Goal: Complete application form

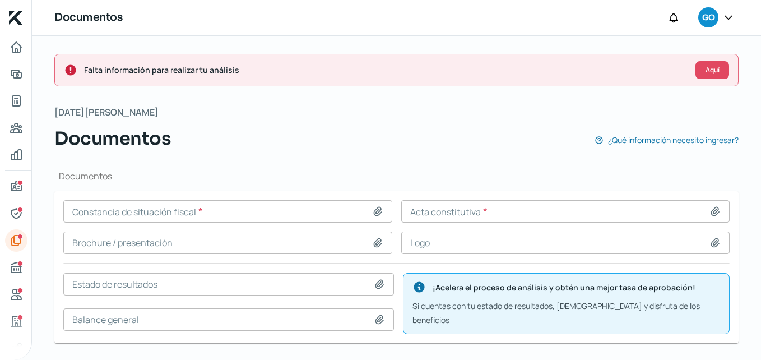
scroll to position [43, 0]
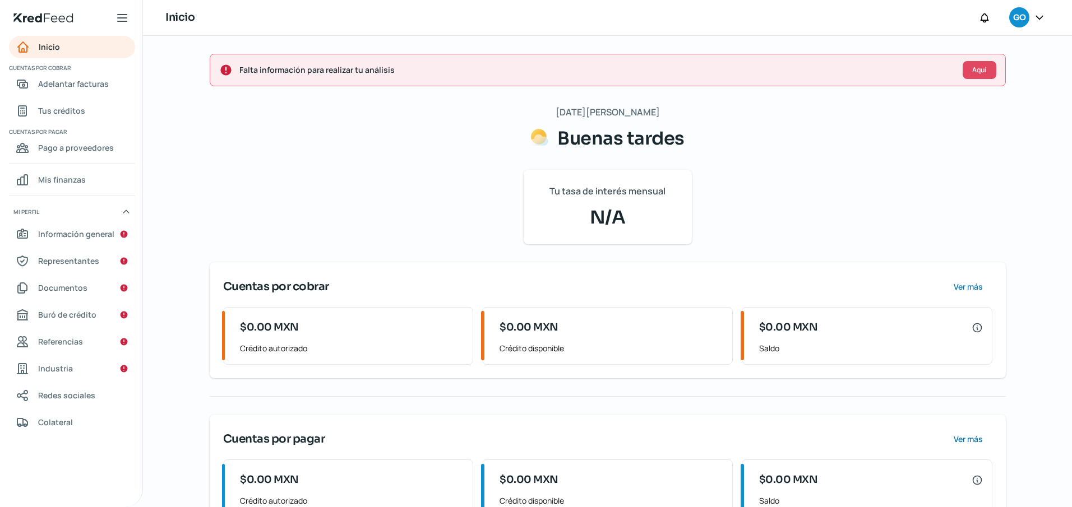
click at [1013, 115] on div "Falta información para realizar tu análisis Aquí [DATE][PERSON_NAME] Buenas tar…" at bounding box center [607, 292] width 841 height 513
click at [972, 71] on span "Aquí" at bounding box center [979, 70] width 14 height 7
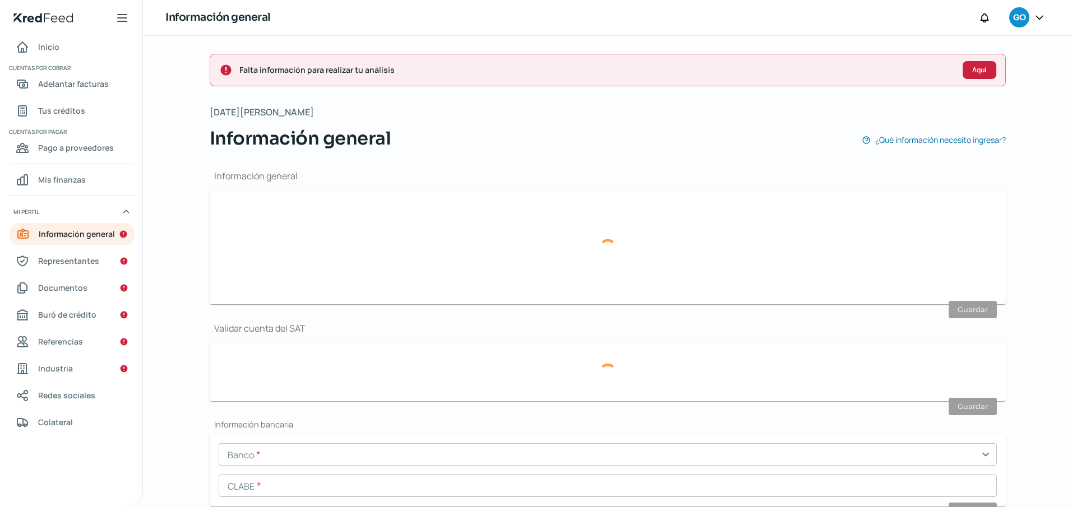
scroll to position [134, 0]
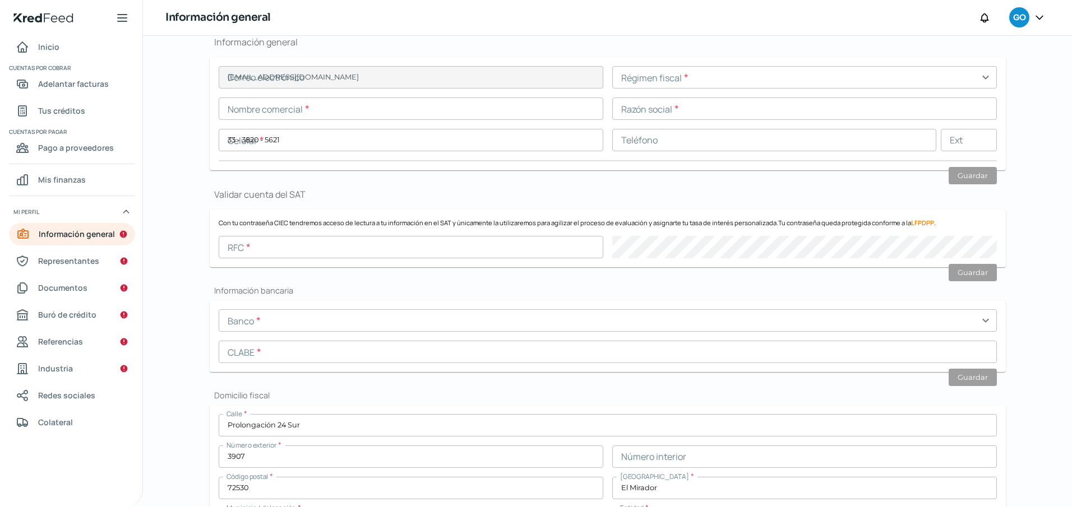
type input "[EMAIL_ADDRESS][DOMAIN_NAME]"
type input "33 - 3820 - 5621"
type input "24 Sur"
type input "3907"
type input "1"
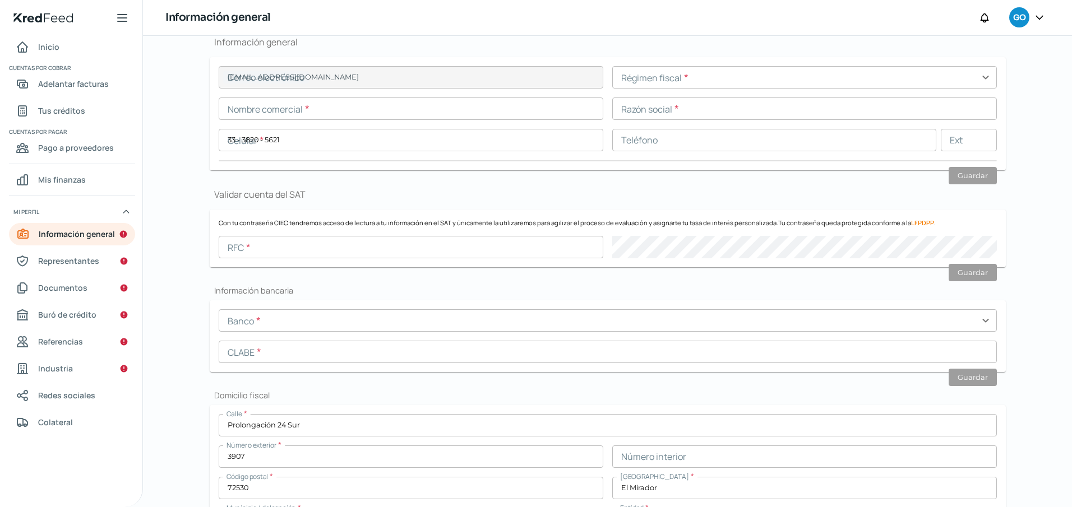
type input "72530"
type input "El Mirador"
type input "Puebla"
type input "[GEOGRAPHIC_DATA]"
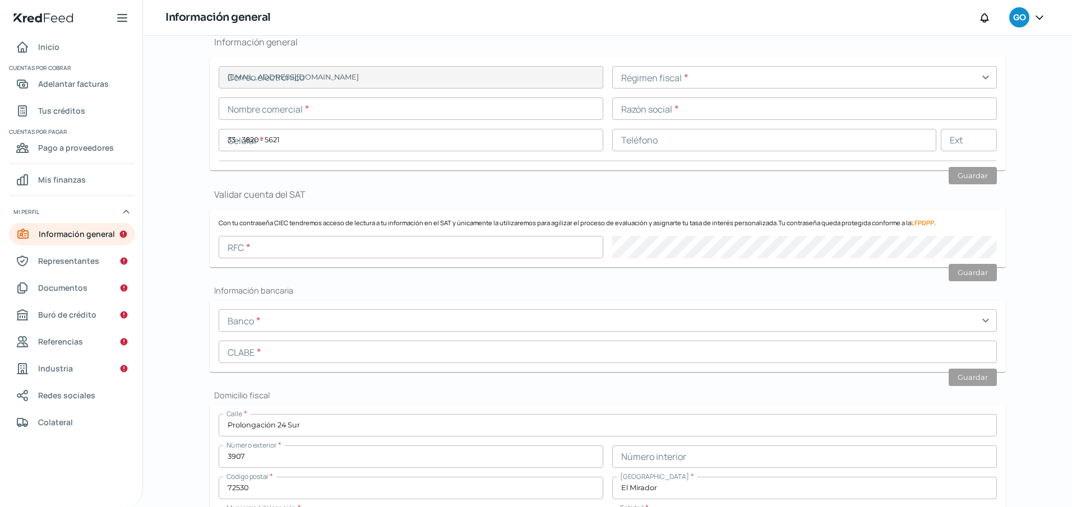
type input "ACCE4054-98FB-474A-8DF5-9EC0B150266B.pdf"
type input "24"
type input "0"
type input "Propia"
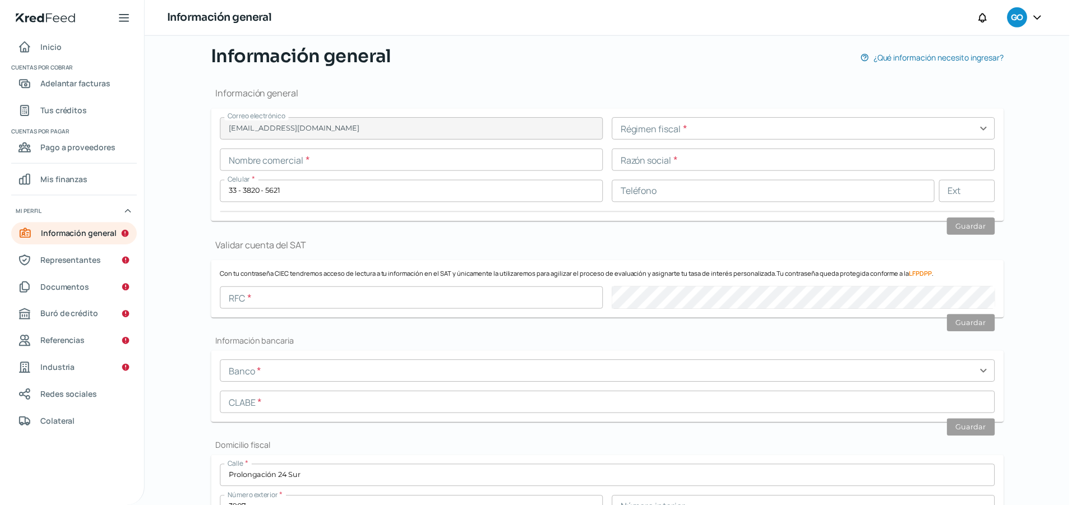
scroll to position [73, 0]
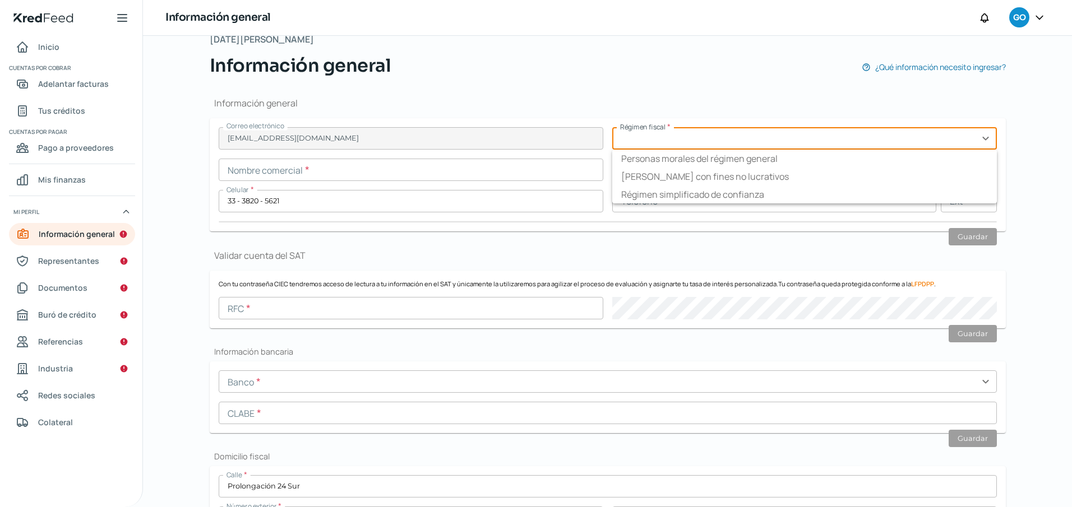
click at [643, 141] on input "text" at bounding box center [804, 138] width 384 height 22
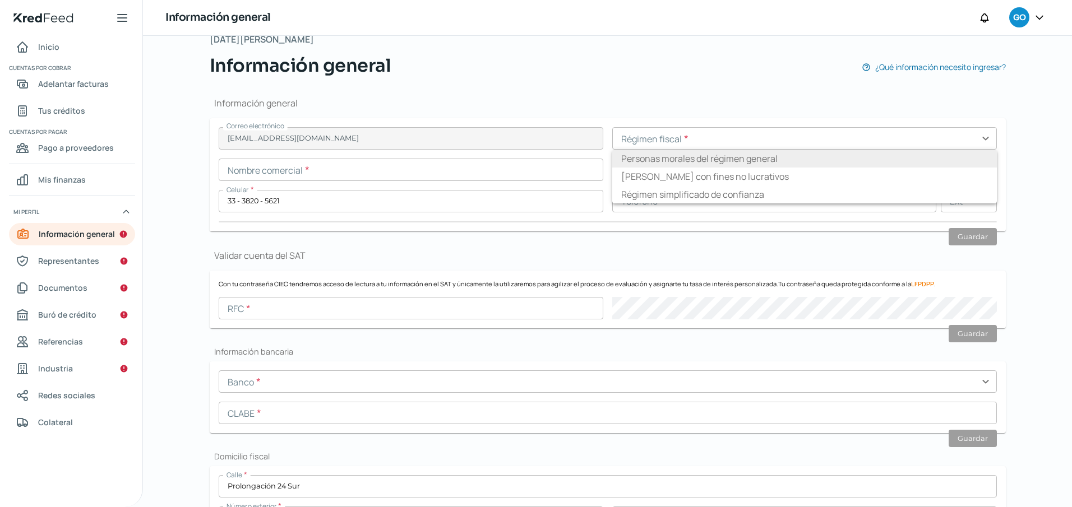
click at [675, 166] on li "Personas morales del régimen general" at bounding box center [804, 159] width 384 height 18
type input "Personas morales del régimen general"
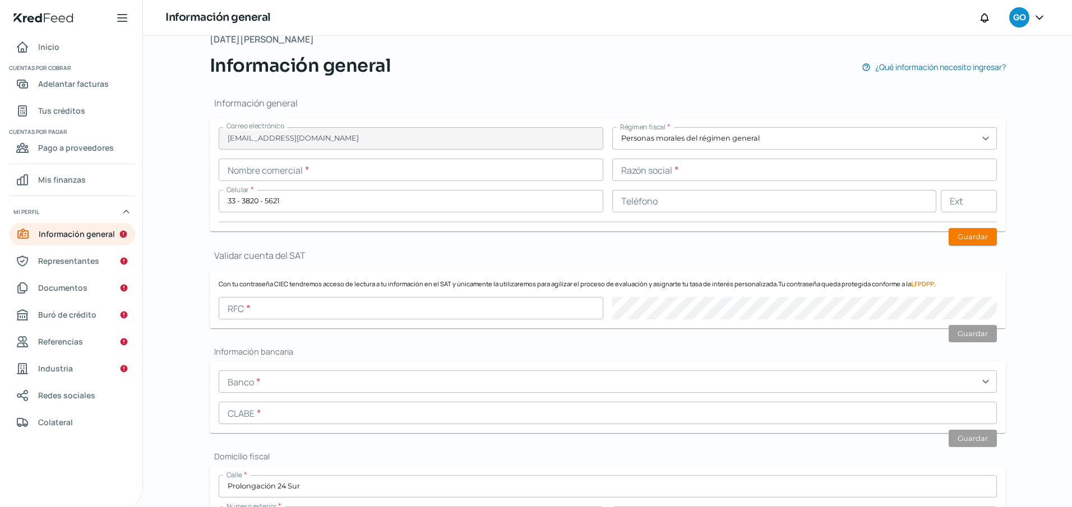
click at [676, 172] on input "text" at bounding box center [804, 170] width 384 height 22
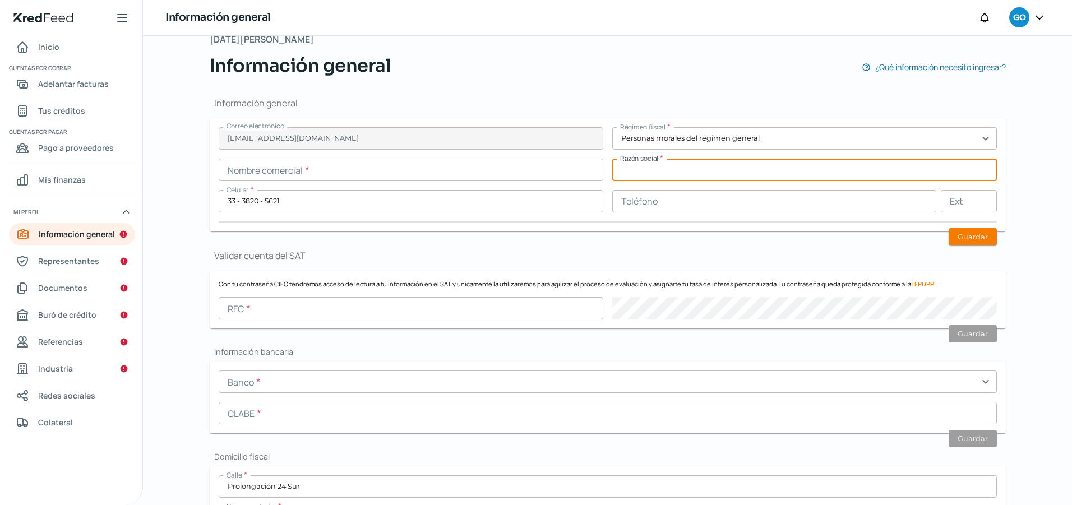
click at [684, 175] on input "text" at bounding box center [804, 170] width 384 height 22
click at [418, 312] on input "text" at bounding box center [411, 308] width 384 height 22
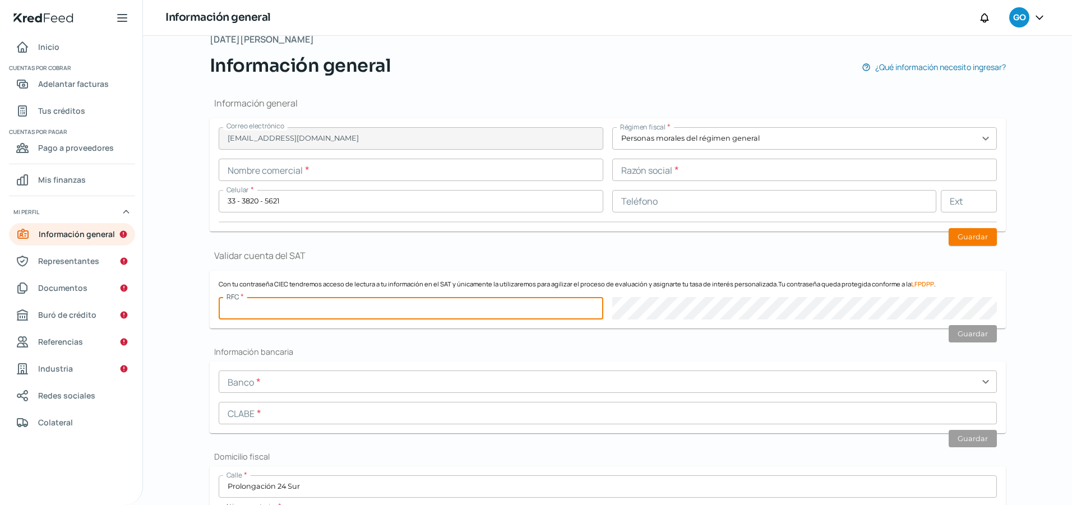
paste input "LIA010308B35"
type input "LIA010308B35"
click at [404, 169] on input "text" at bounding box center [411, 170] width 384 height 22
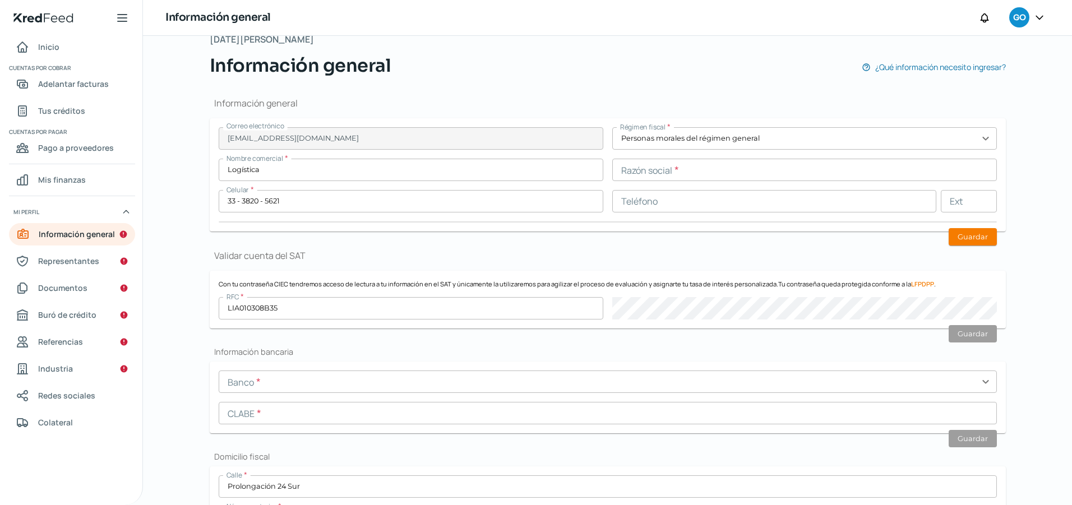
click at [521, 170] on input "Logística" at bounding box center [411, 170] width 384 height 22
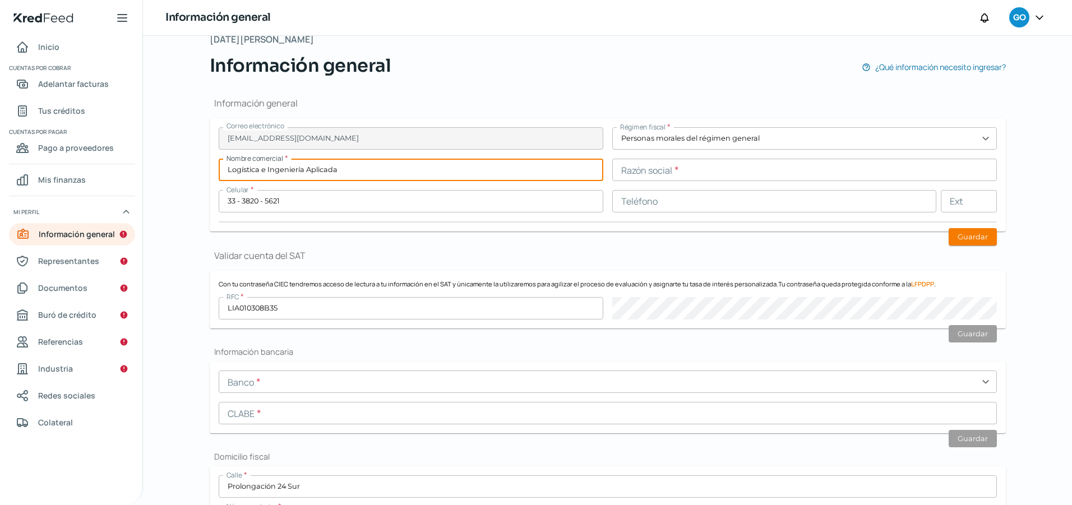
type input "Logística e Ingeniería Aplicada"
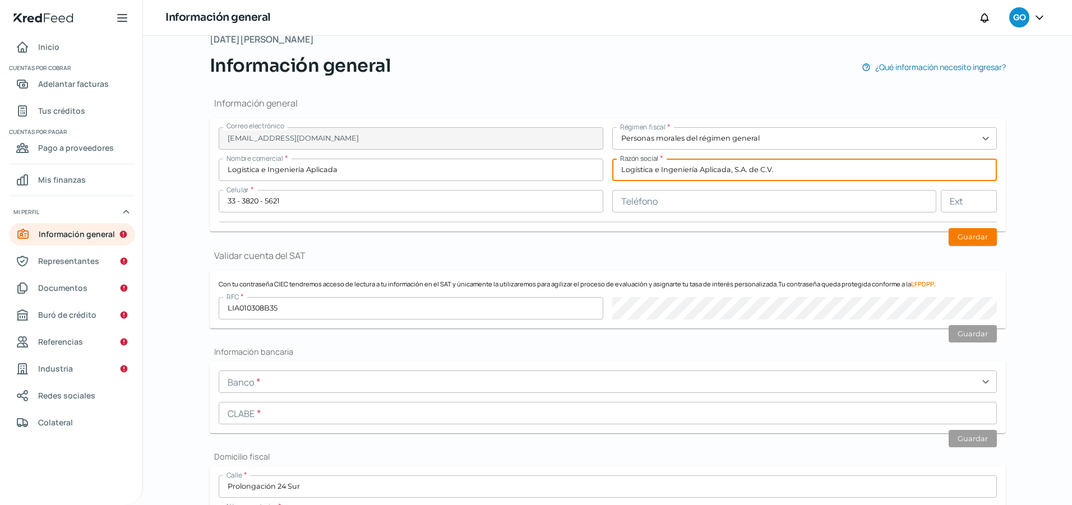
type input "Logística e Ingeniería Aplicada, S.A. de C.V."
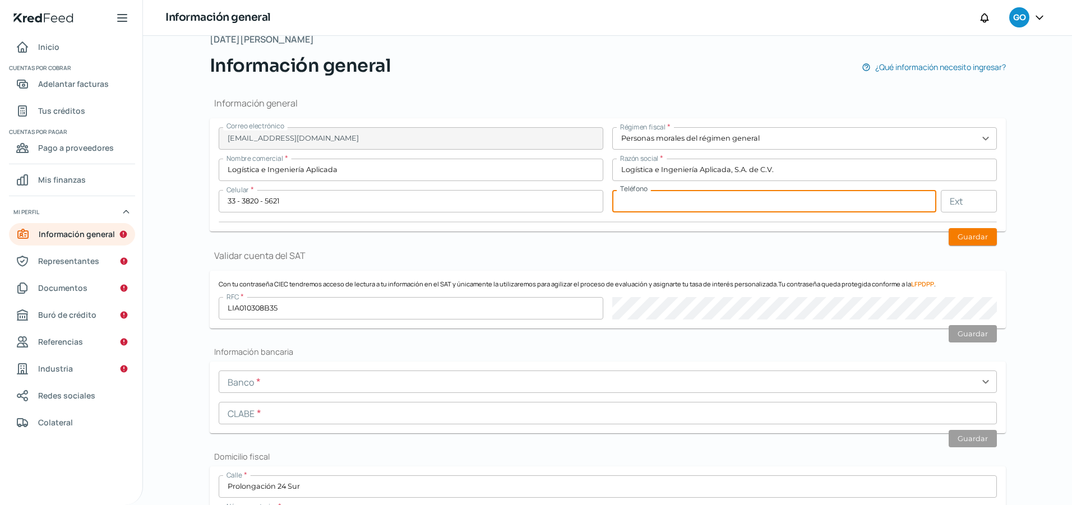
click at [727, 202] on input "text" at bounding box center [774, 201] width 324 height 22
click at [694, 199] on input "text" at bounding box center [774, 201] width 324 height 22
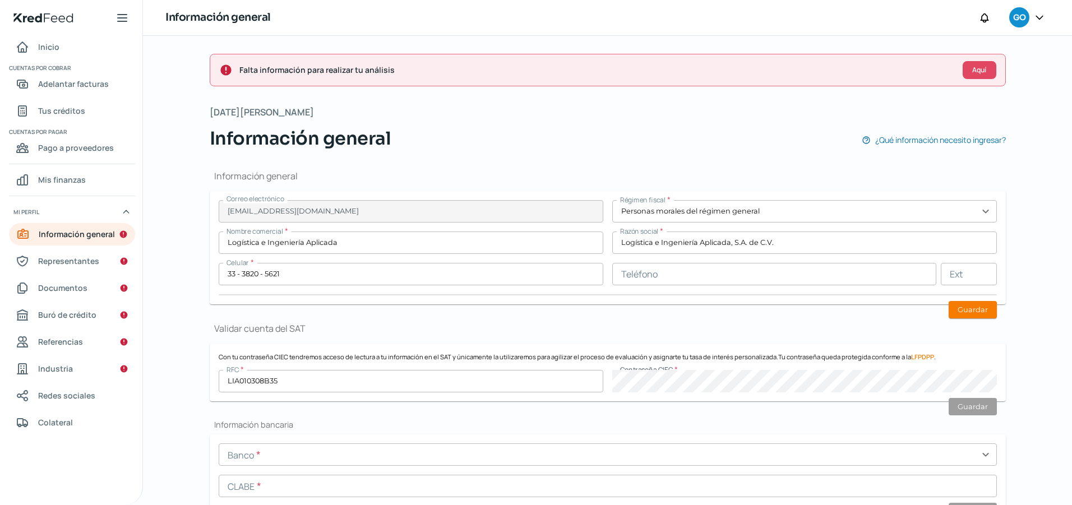
scroll to position [112, 0]
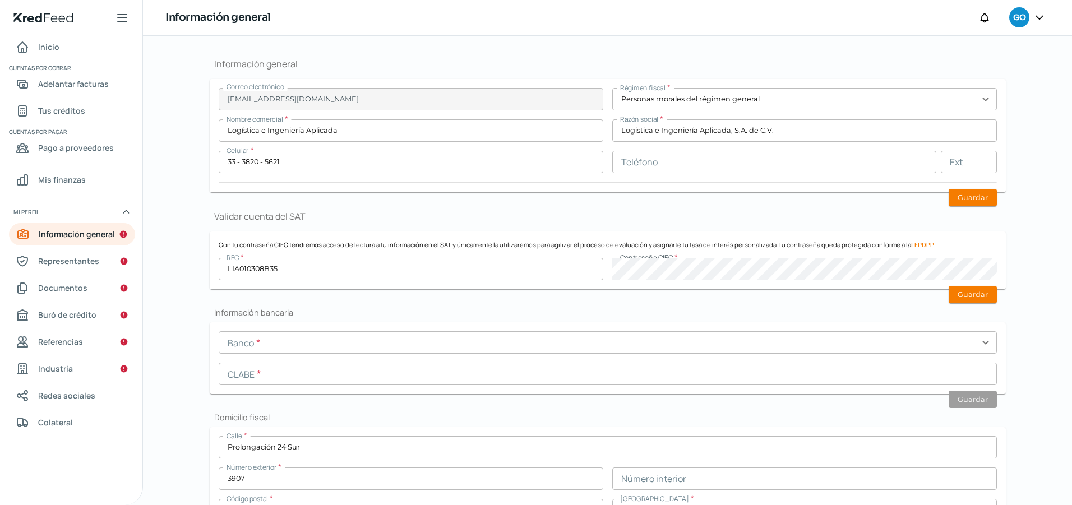
click at [588, 269] on div "RFC * LIA010308B35 Contraseña CIEC *" at bounding box center [608, 269] width 778 height 22
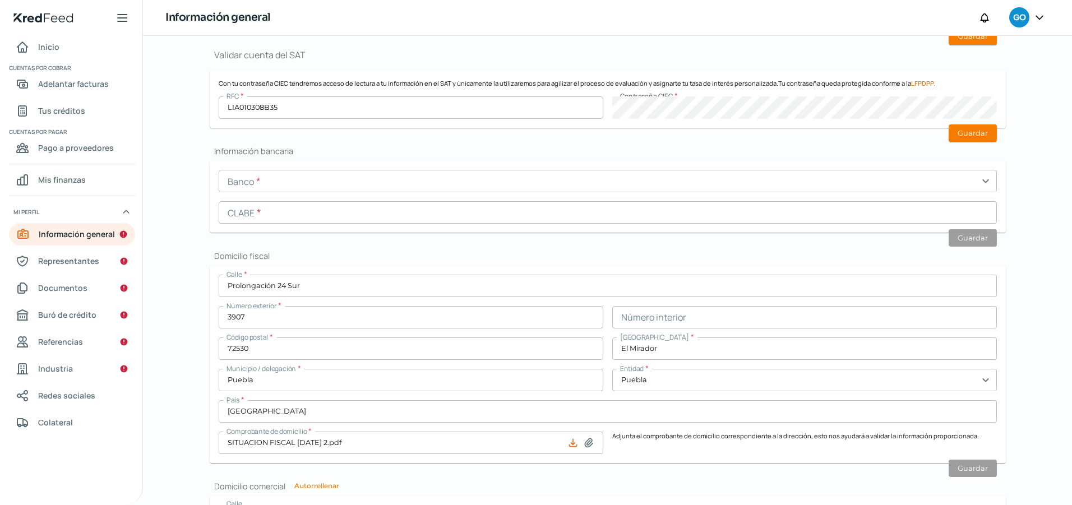
scroll to position [280, 0]
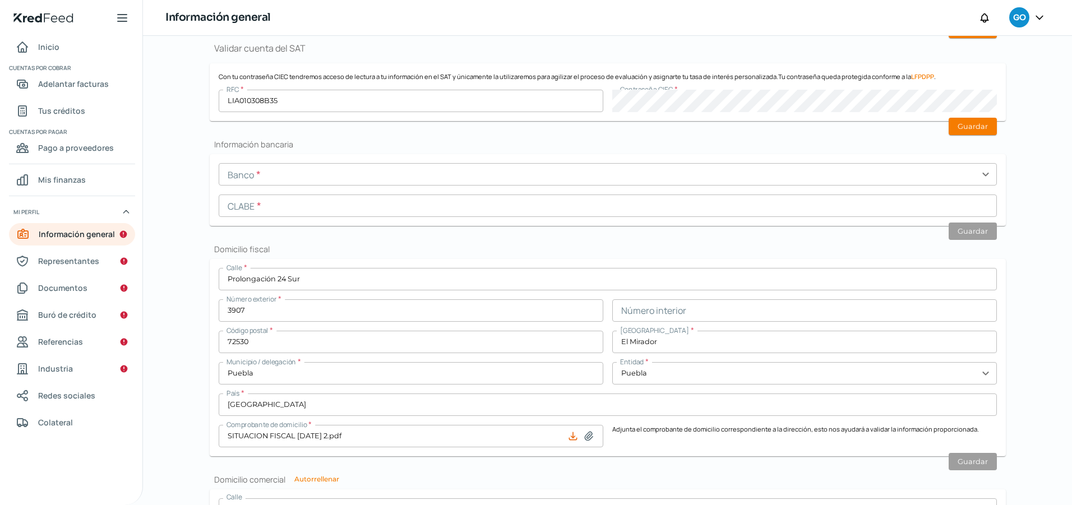
click at [436, 174] on input "text" at bounding box center [608, 174] width 778 height 22
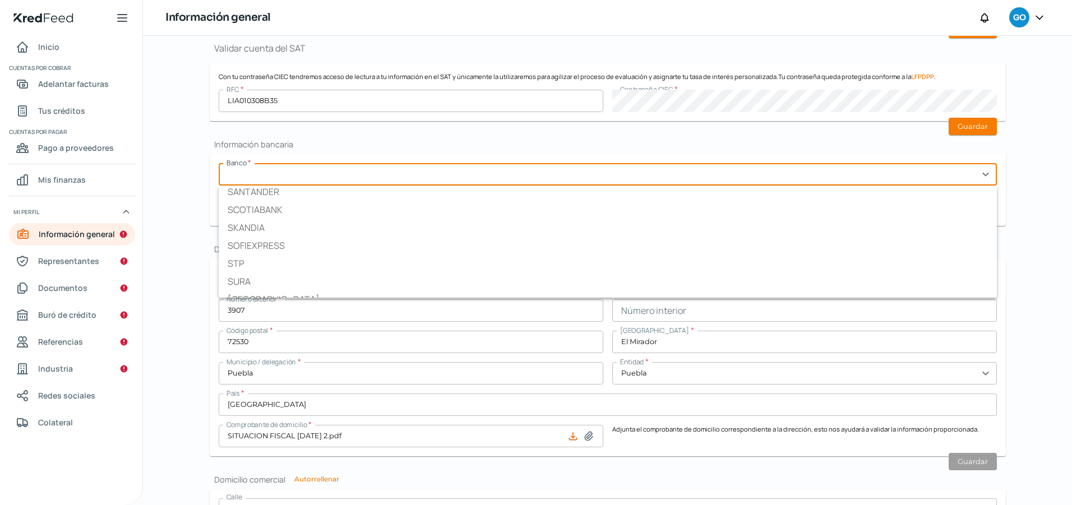
scroll to position [1513, 0]
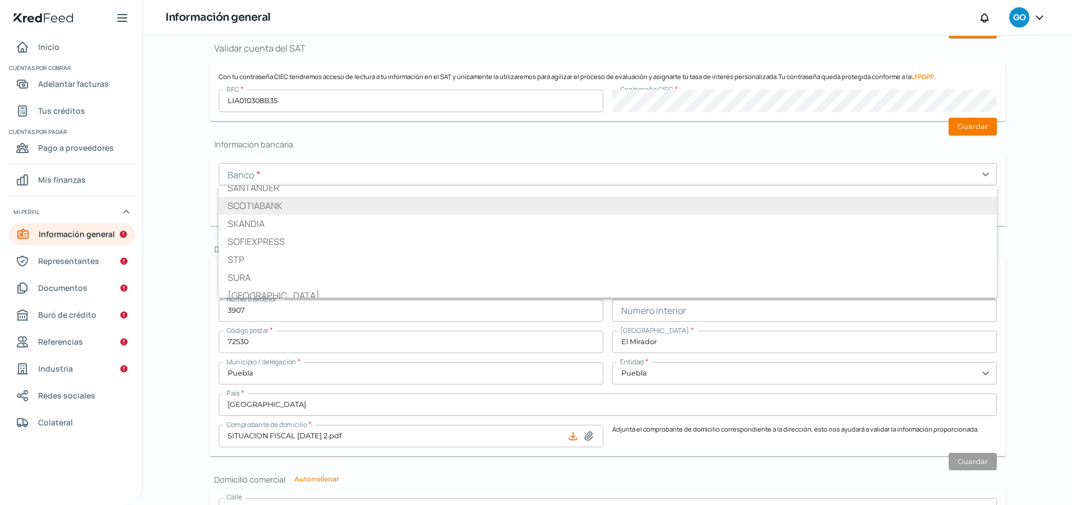
click at [256, 208] on li "SCOTIABANK" at bounding box center [608, 206] width 778 height 18
type input "SCOTIABANK"
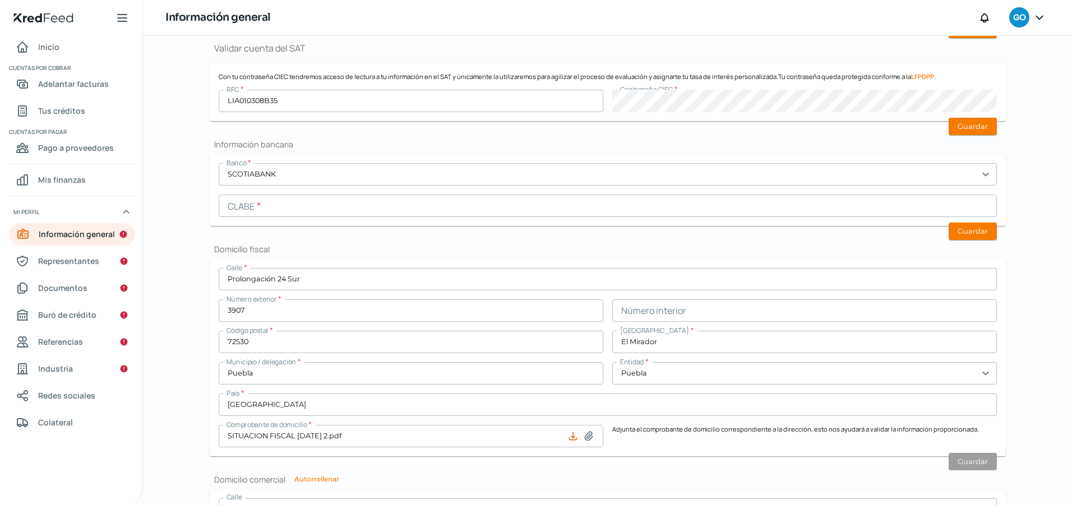
click at [251, 211] on input "text" at bounding box center [608, 205] width 778 height 22
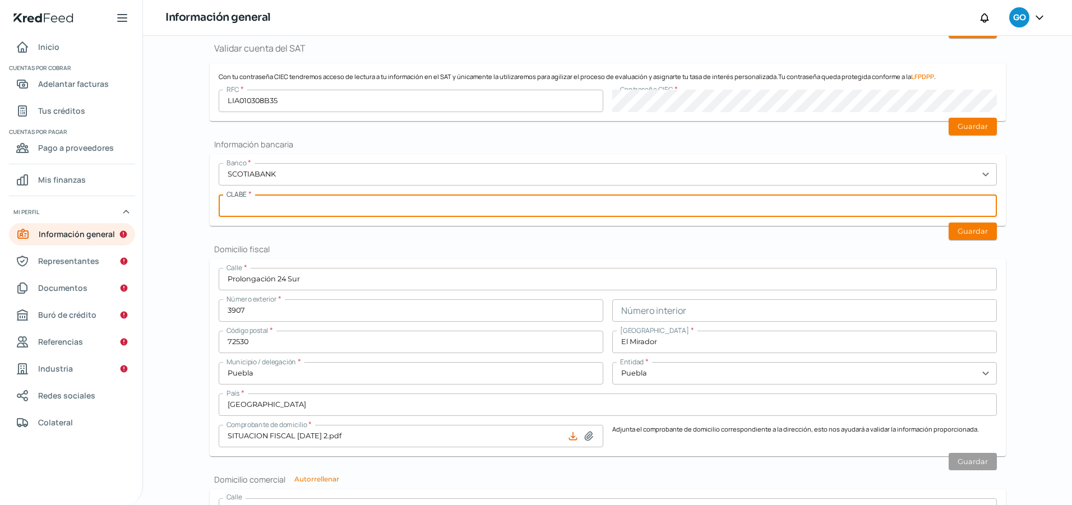
click at [270, 204] on input "text" at bounding box center [608, 205] width 778 height 22
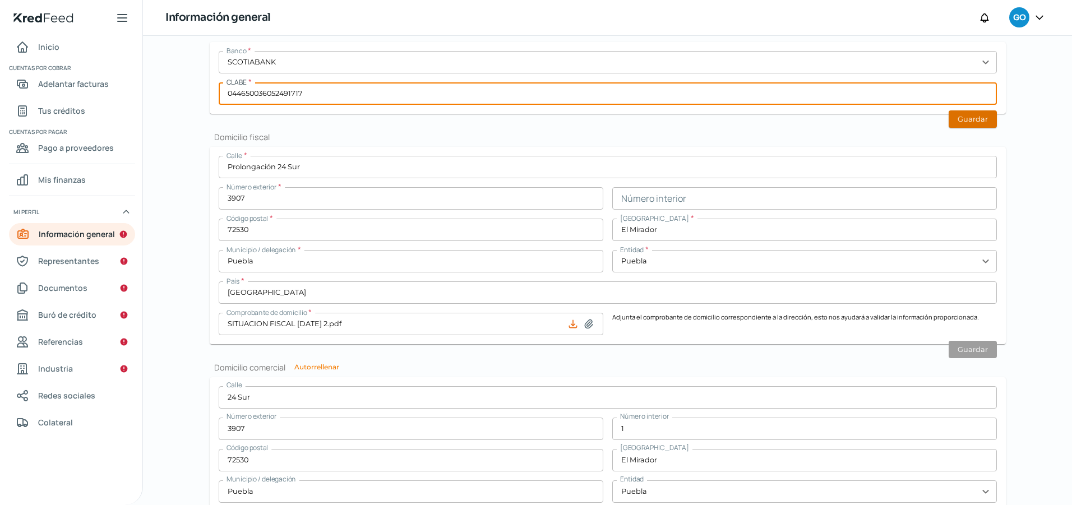
type input "044650036052491717"
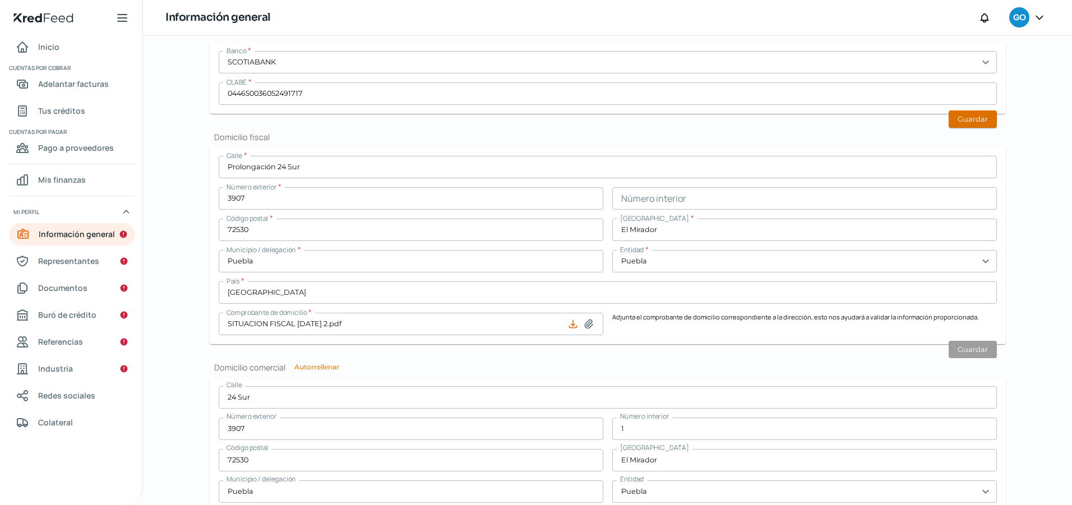
click at [966, 118] on button "Guardar" at bounding box center [972, 118] width 48 height 17
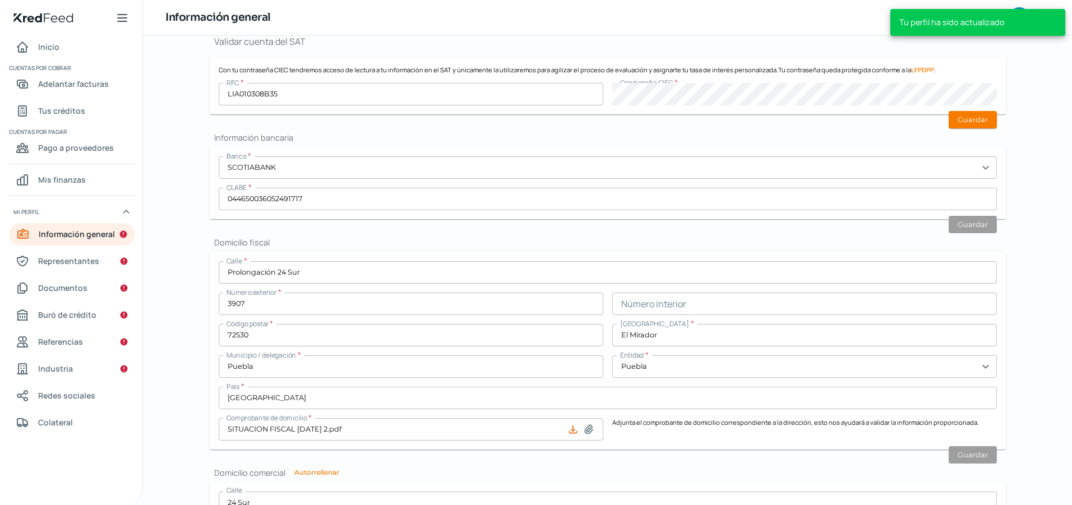
scroll to position [224, 0]
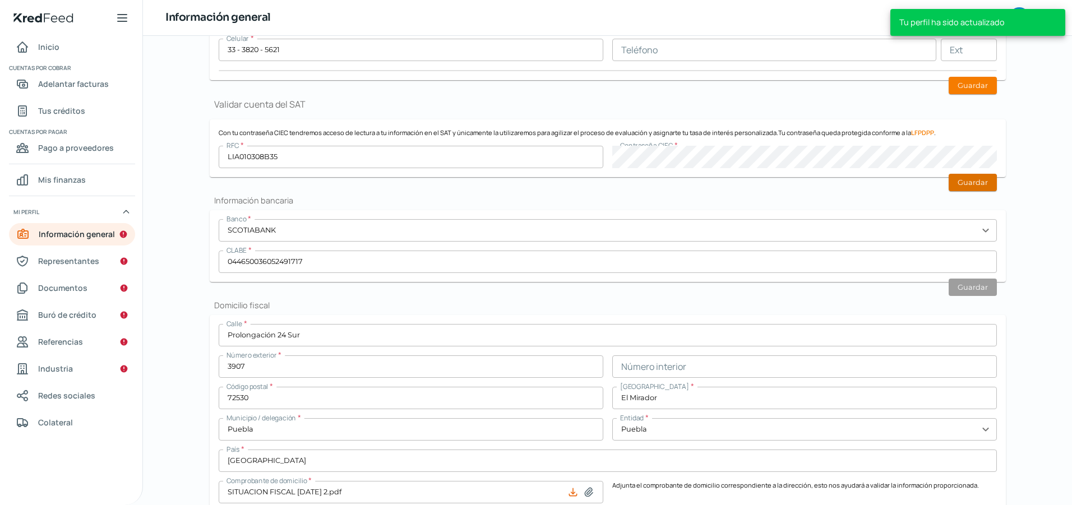
click at [978, 190] on button "Guardar" at bounding box center [972, 182] width 48 height 17
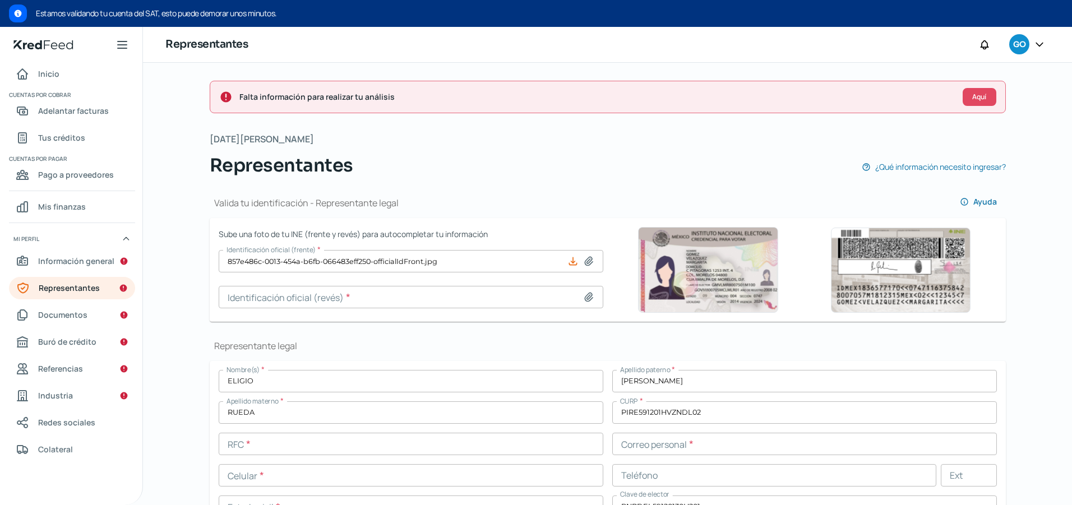
click at [586, 261] on icon at bounding box center [589, 261] width 8 height 8
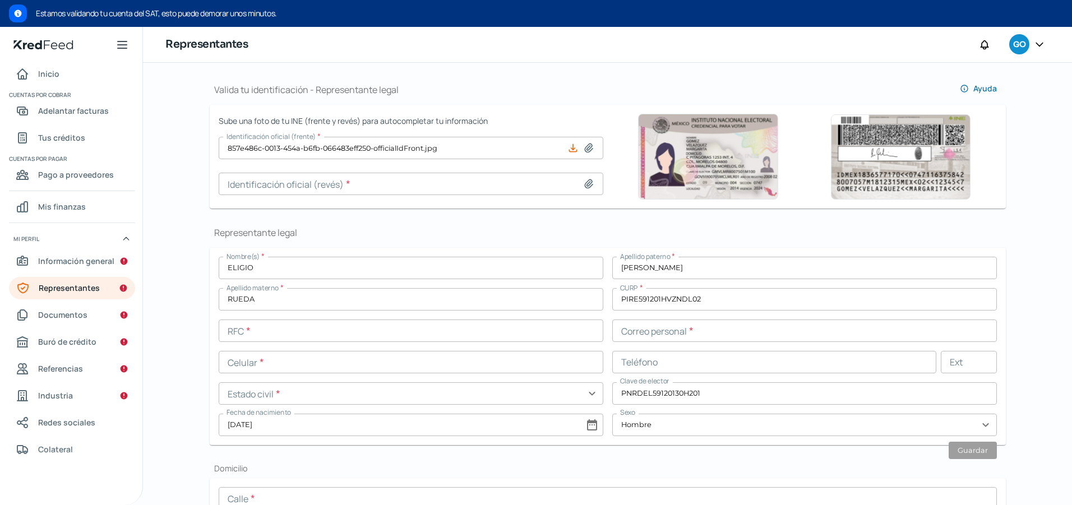
scroll to position [56, 0]
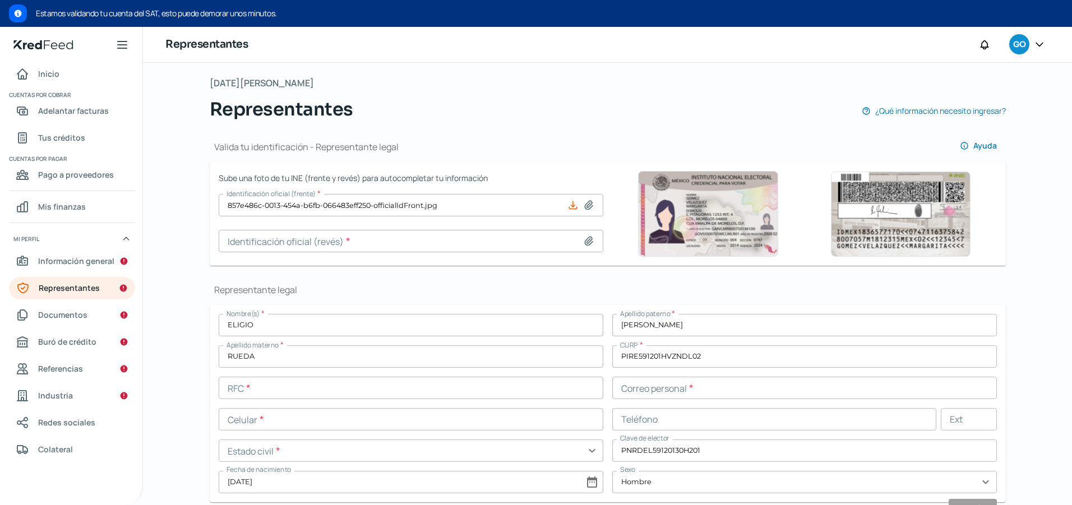
click at [588, 202] on icon at bounding box center [588, 205] width 11 height 11
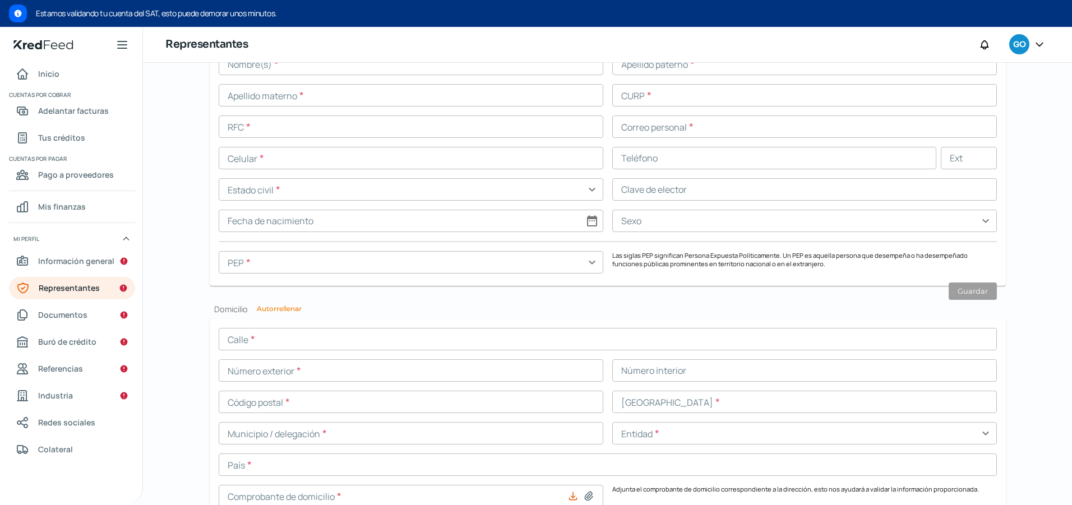
scroll to position [1003, 0]
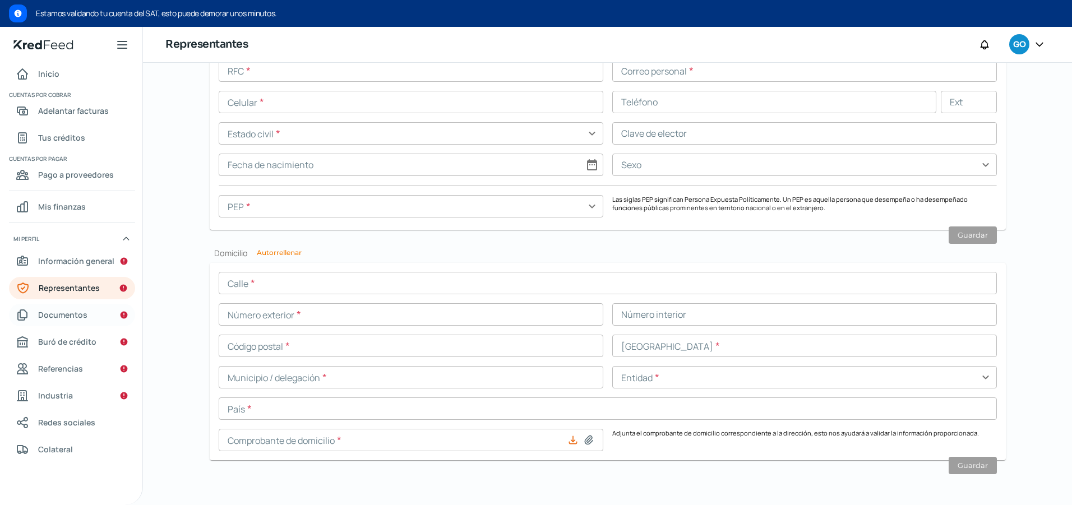
click at [70, 316] on span "Documentos" at bounding box center [62, 315] width 49 height 14
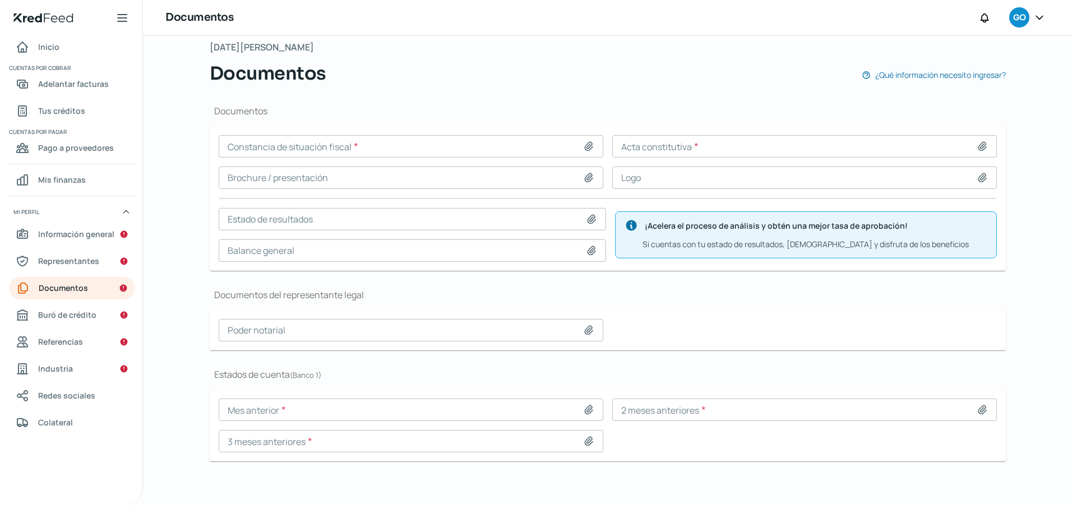
scroll to position [66, 0]
click at [80, 319] on span "Buró de crédito" at bounding box center [67, 315] width 58 height 14
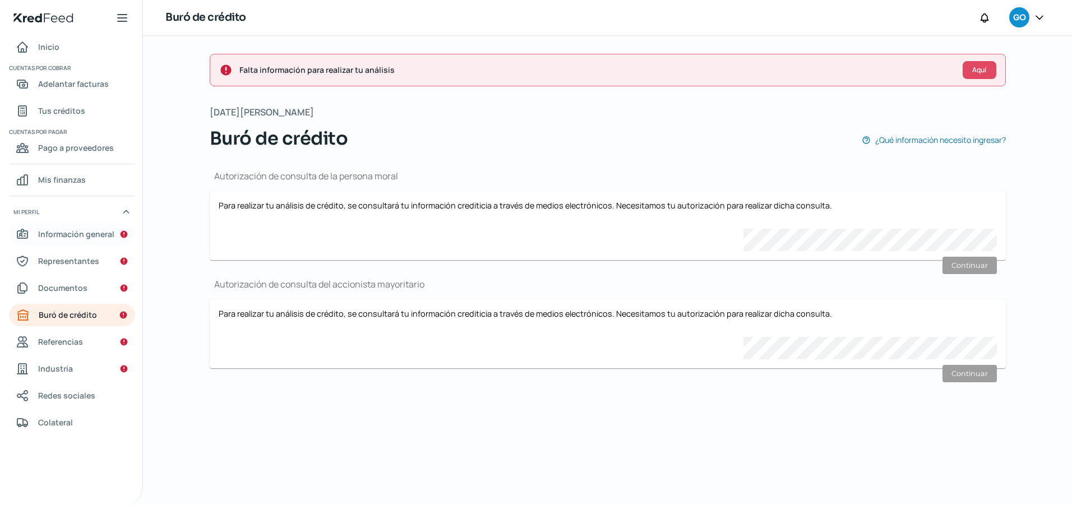
click at [99, 236] on span "Información general" at bounding box center [76, 234] width 76 height 14
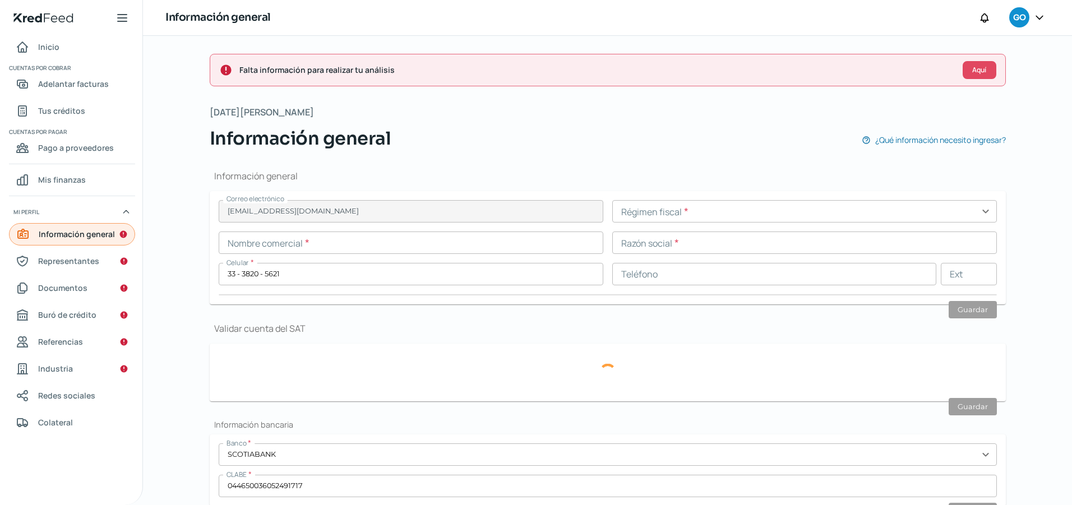
type input "LIA010308B35"
type input "24 Sur"
type input "3907"
type input "1"
type input "72530"
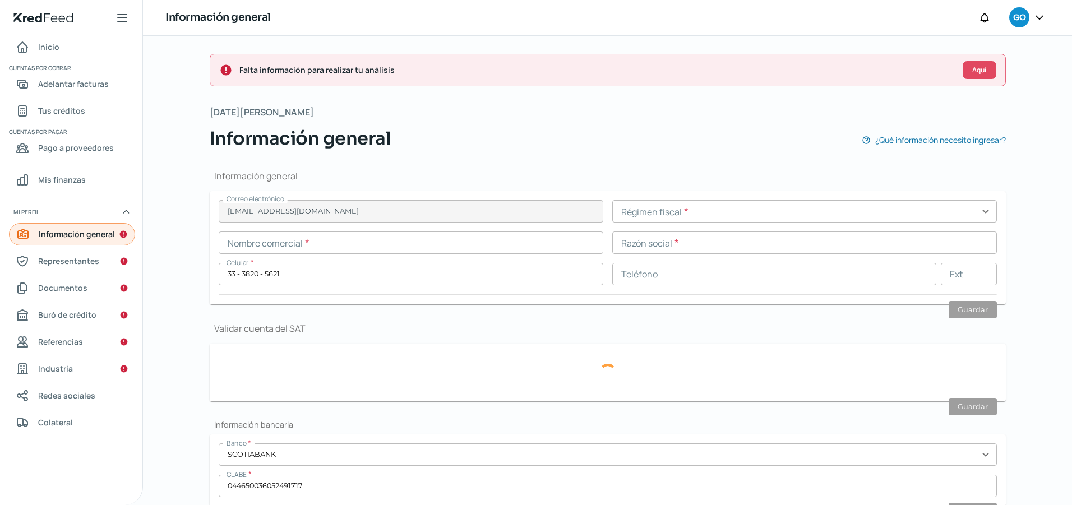
type input "El Mirador"
type input "Puebla"
type input "[GEOGRAPHIC_DATA]"
type input "ACCE4054-98FB-474A-8DF5-9EC0B150266B.pdf"
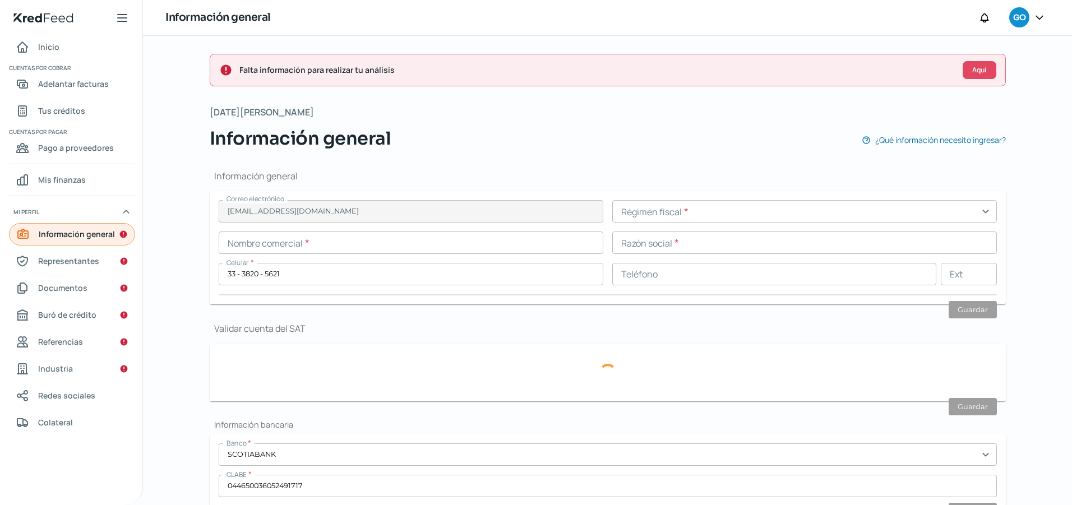
type input "24"
type input "0"
type input "Propia"
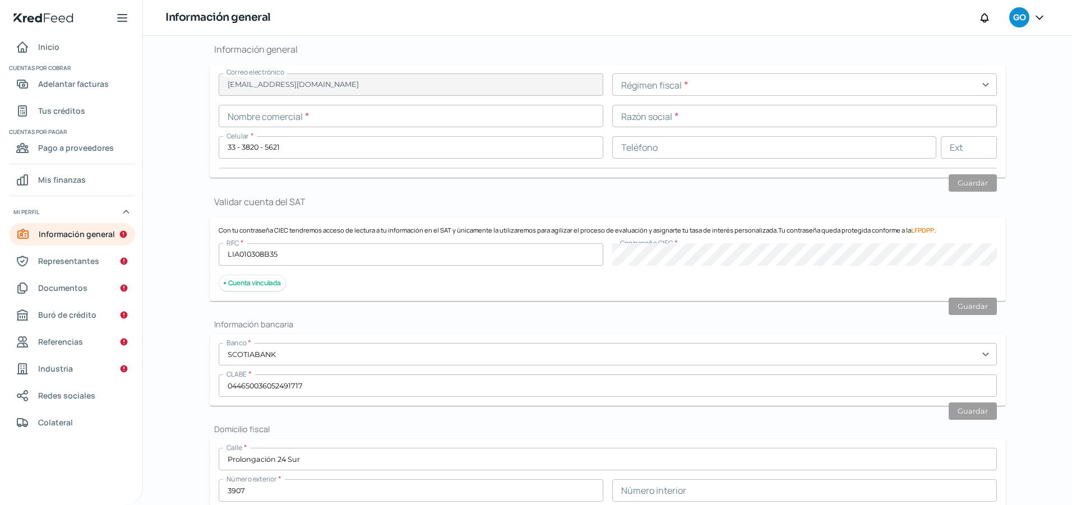
scroll to position [56, 0]
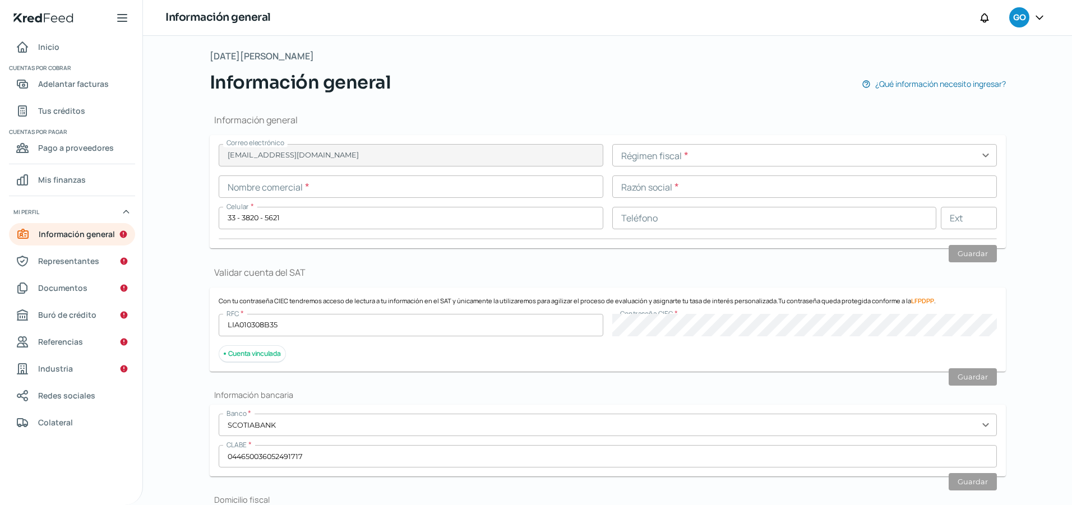
click at [646, 157] on input "text" at bounding box center [804, 155] width 384 height 22
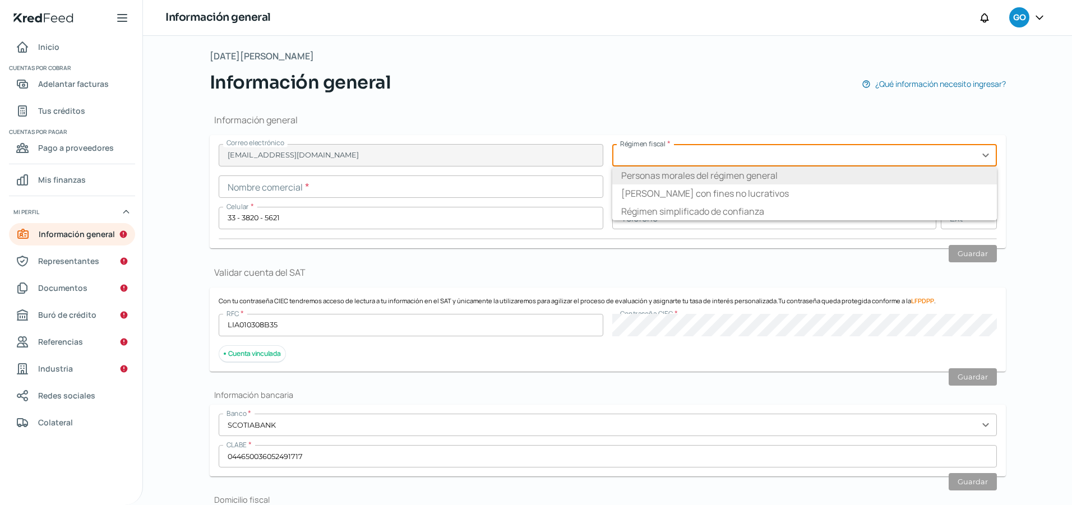
click at [647, 182] on li "Personas morales del régimen general" at bounding box center [804, 175] width 384 height 18
type input "Personas morales del régimen general"
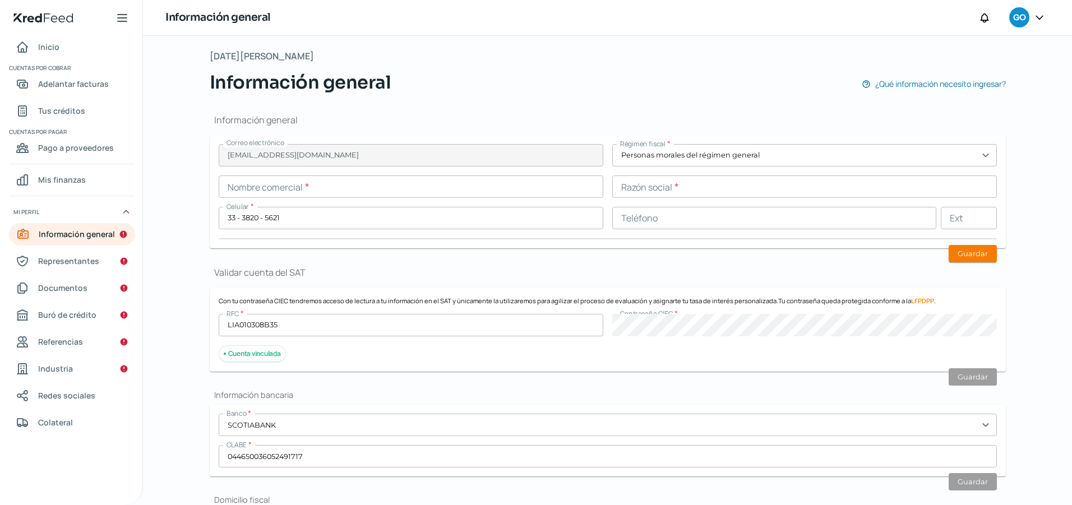
click at [439, 192] on input "text" at bounding box center [411, 186] width 384 height 22
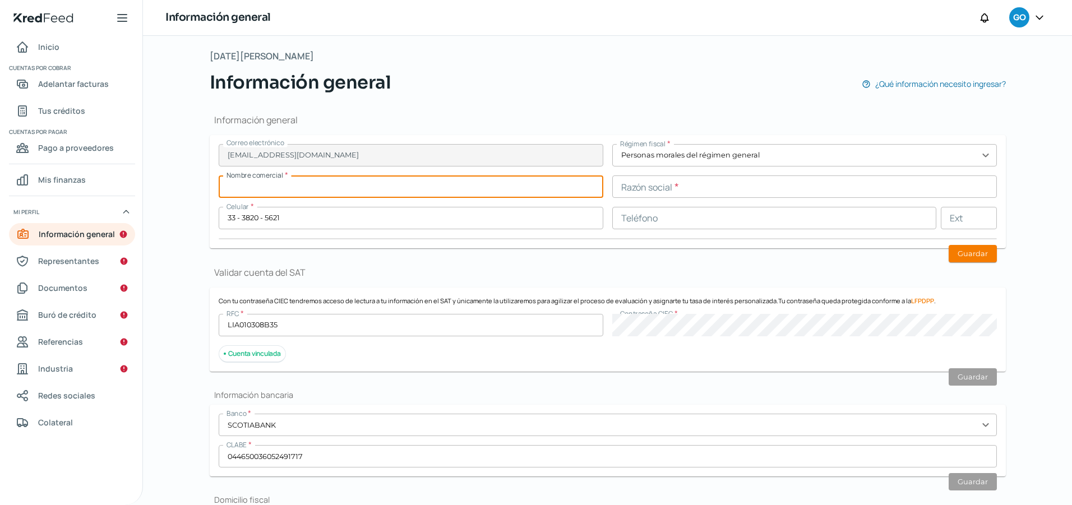
click at [401, 178] on input "text" at bounding box center [411, 186] width 384 height 22
click at [404, 178] on input "text" at bounding box center [411, 186] width 384 height 22
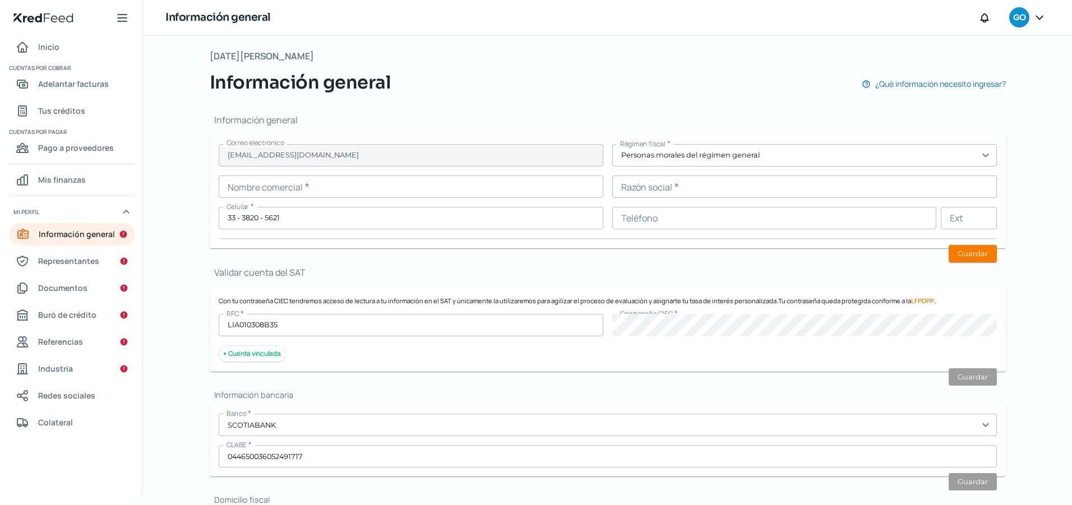
click at [544, 179] on input "text" at bounding box center [411, 186] width 384 height 22
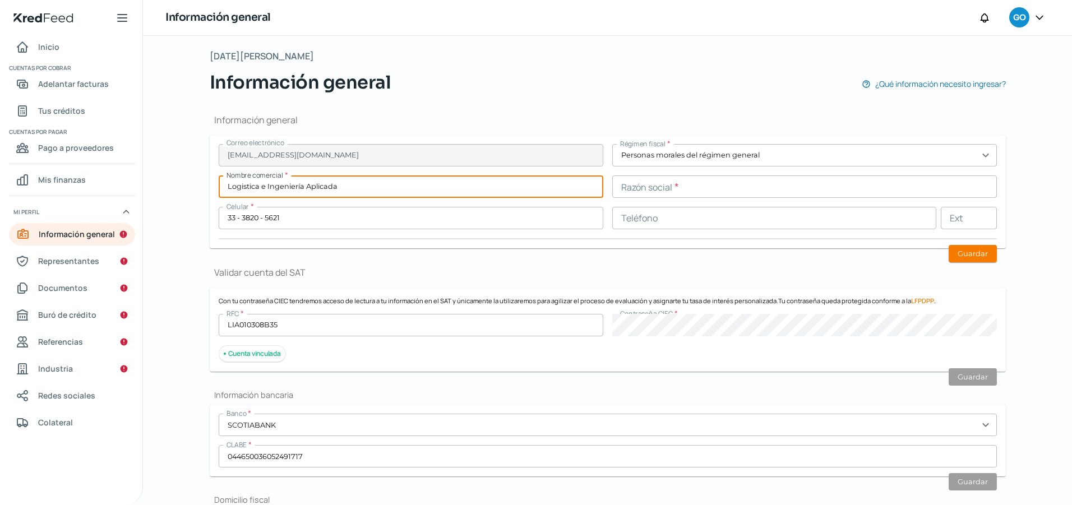
type input "Logistica e Ingeniería Aplicada"
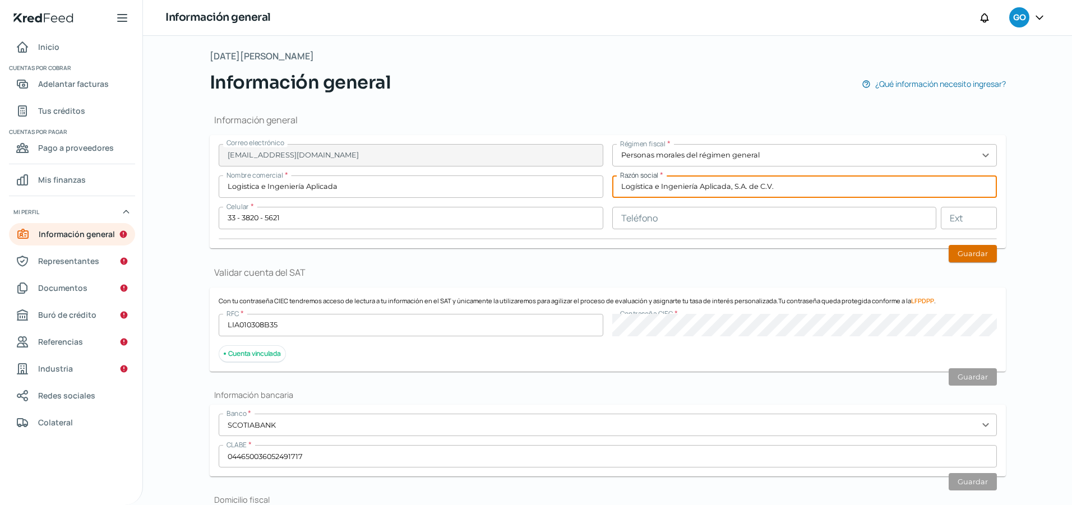
type input "Logística e Ingeniería Aplicada, S.A. de C.V."
click at [976, 257] on button "Guardar" at bounding box center [972, 253] width 48 height 17
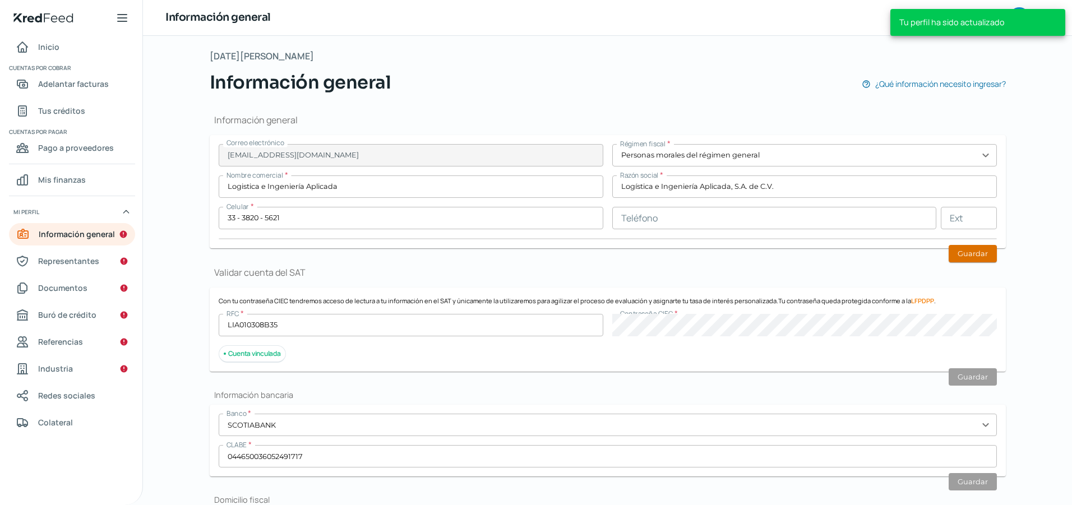
scroll to position [24, 0]
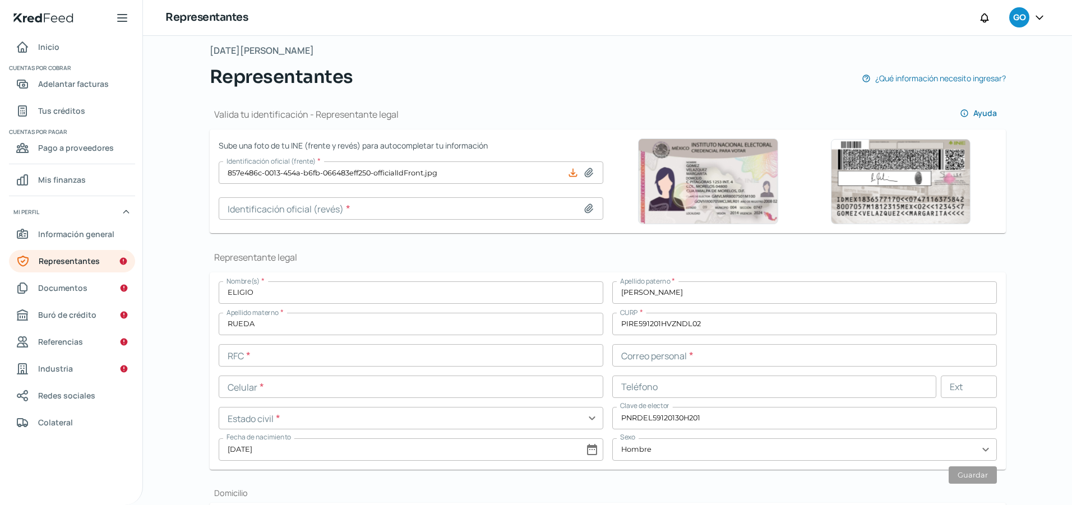
scroll to position [60, 0]
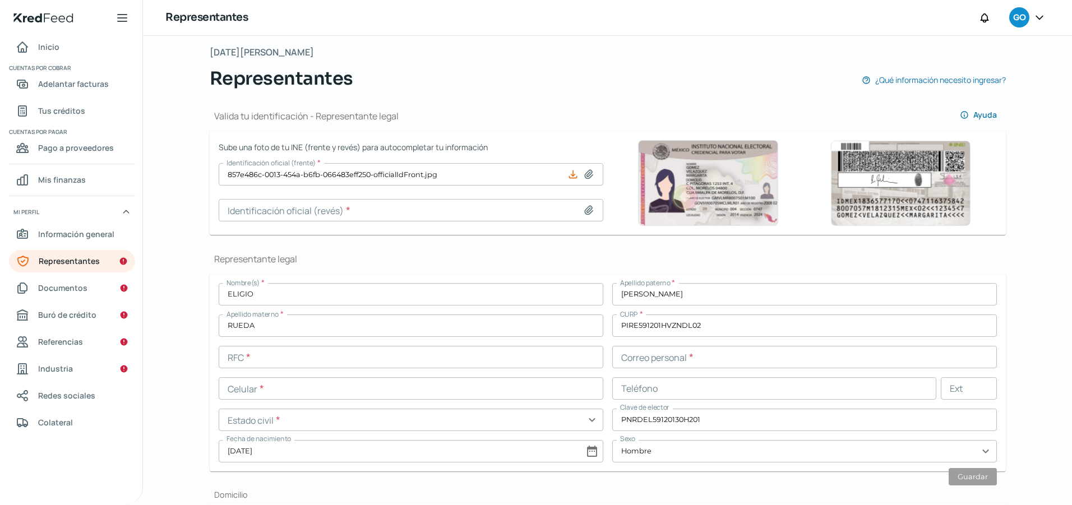
click at [586, 176] on icon at bounding box center [589, 174] width 8 height 8
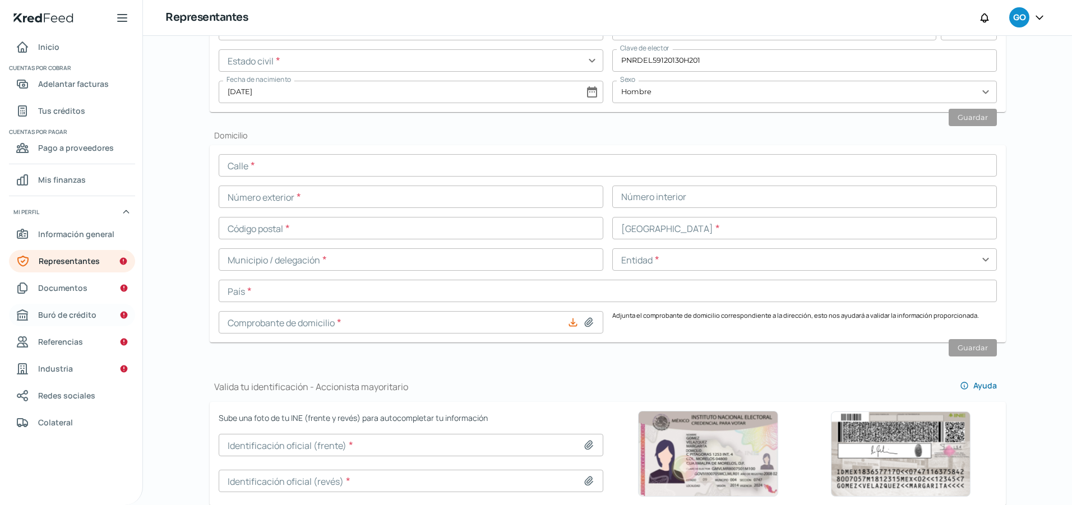
scroll to position [416, 0]
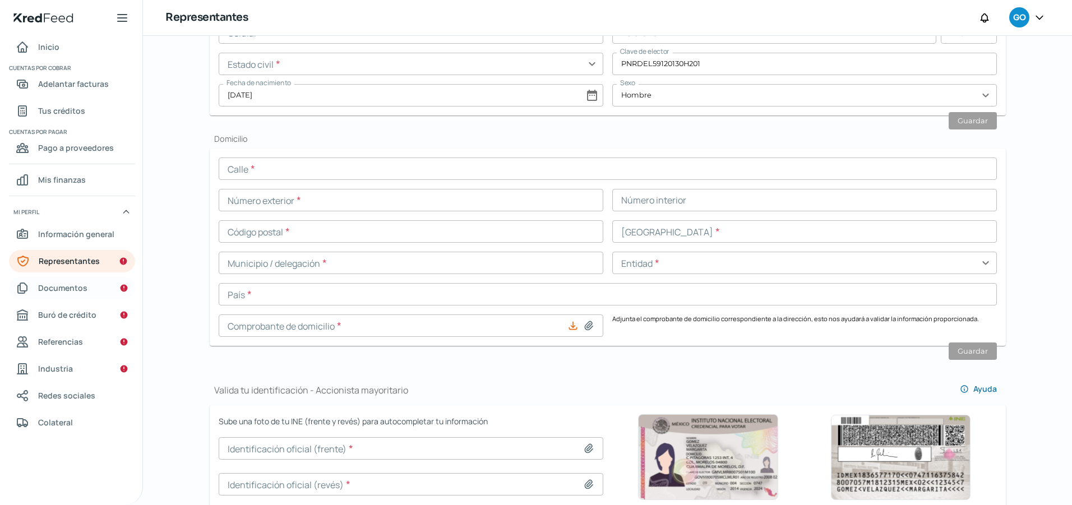
click at [79, 290] on span "Documentos" at bounding box center [62, 288] width 49 height 14
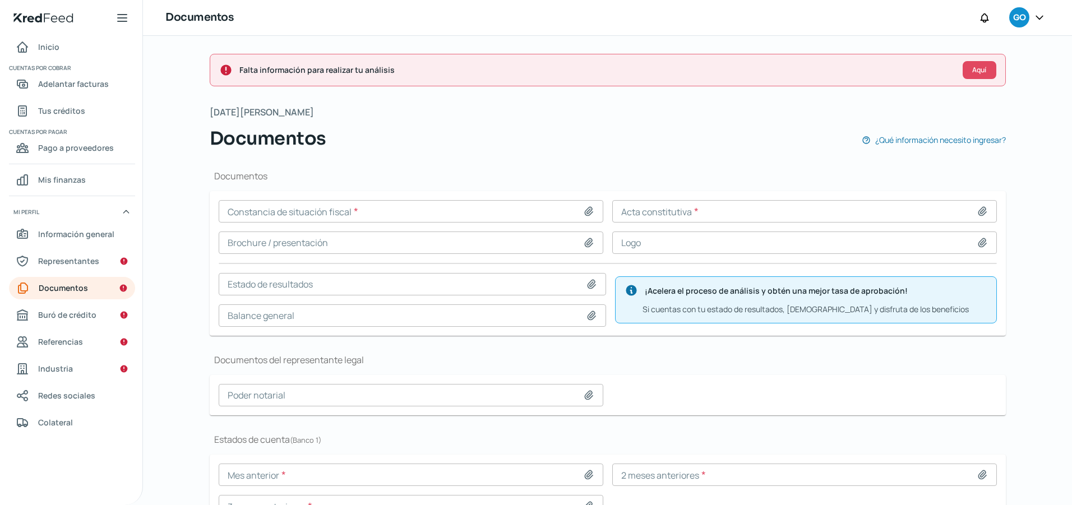
scroll to position [66, 0]
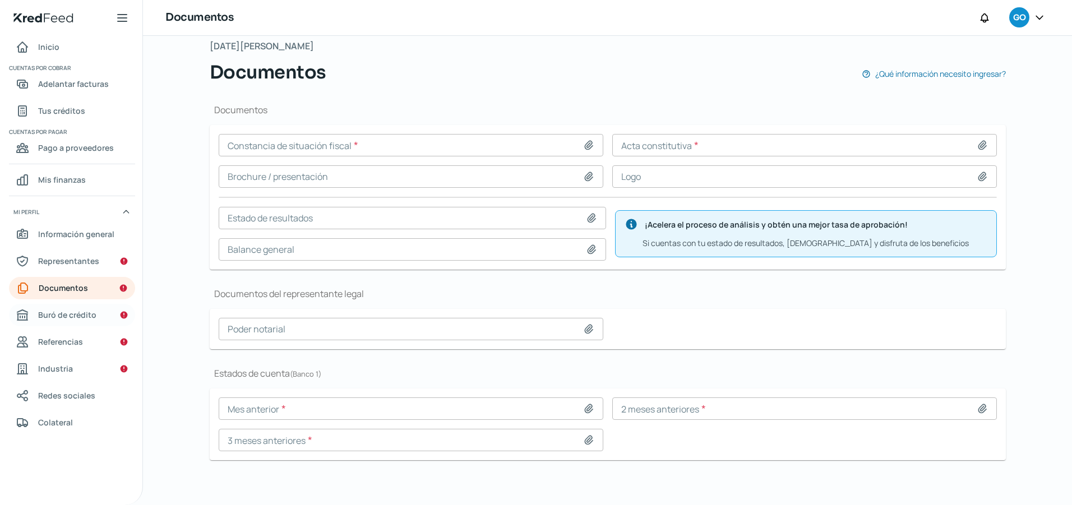
click at [67, 319] on span "Buró de crédito" at bounding box center [67, 315] width 58 height 14
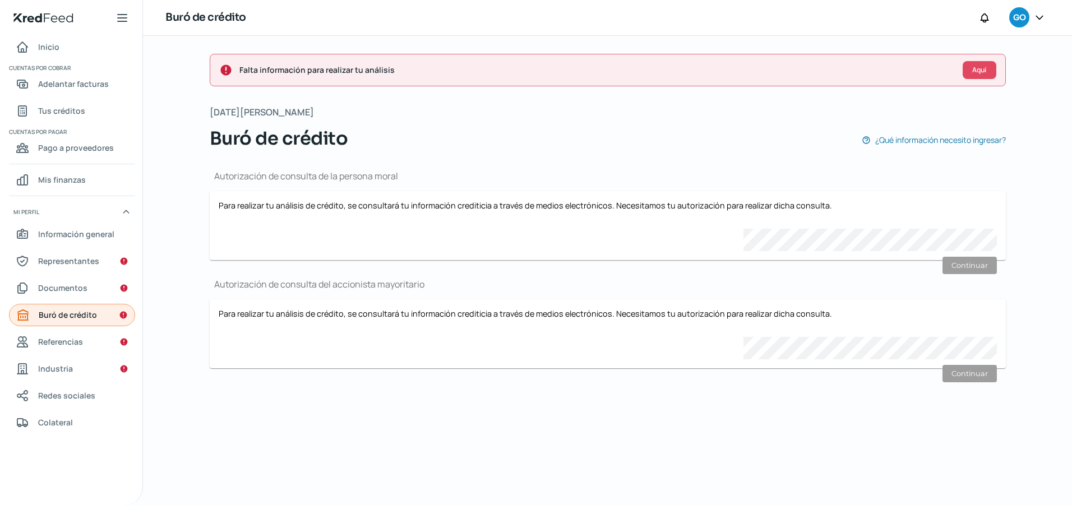
click at [91, 314] on span "Buró de crédito" at bounding box center [68, 315] width 58 height 14
click at [92, 341] on link "Referencias" at bounding box center [72, 342] width 126 height 22
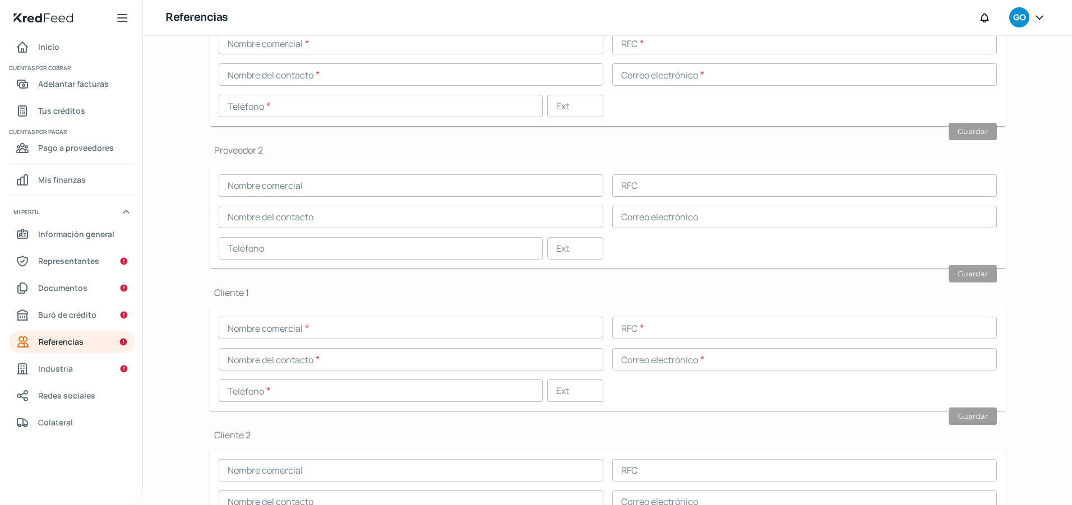
scroll to position [261, 0]
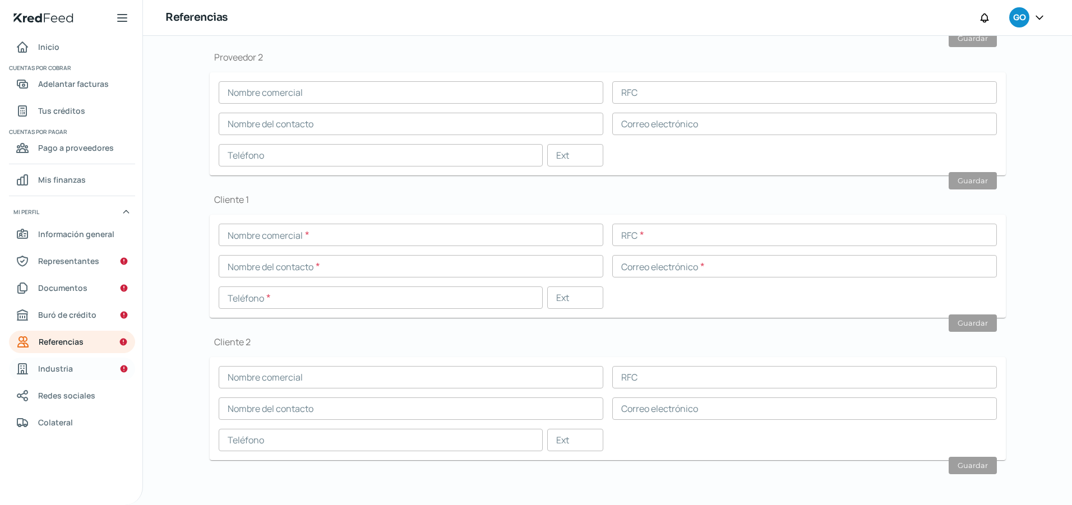
click at [84, 372] on link "Industria" at bounding box center [72, 369] width 126 height 22
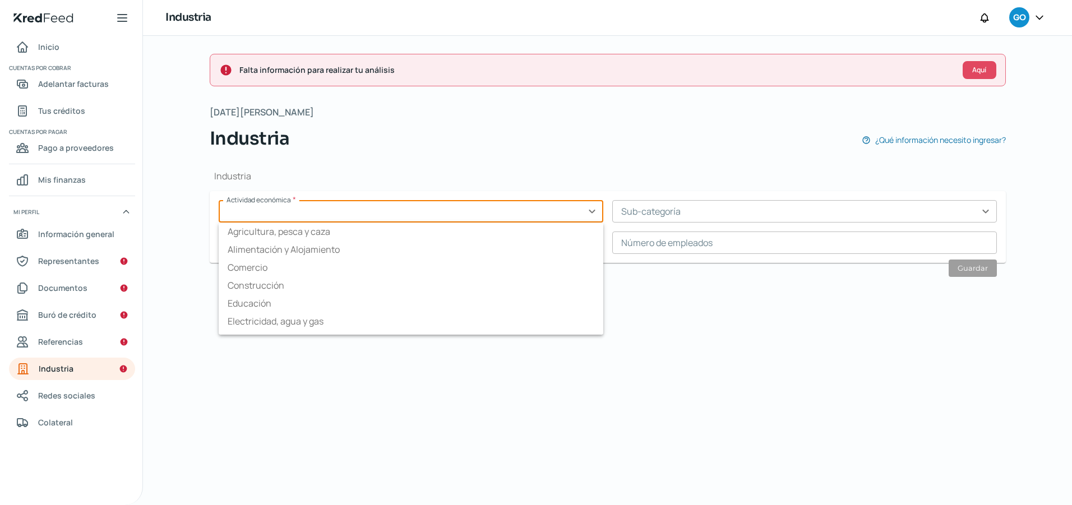
click at [280, 217] on input "text" at bounding box center [411, 211] width 384 height 22
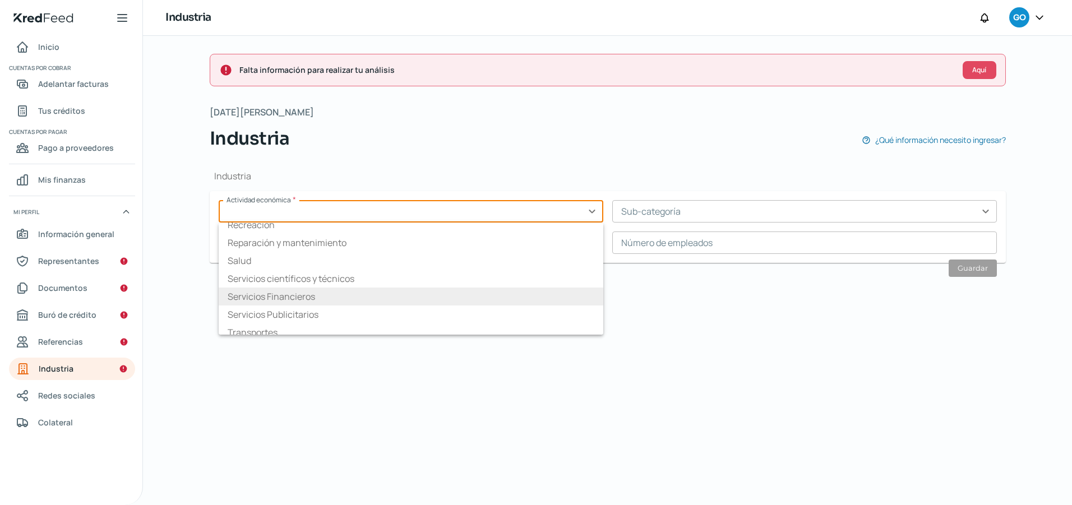
scroll to position [175, 0]
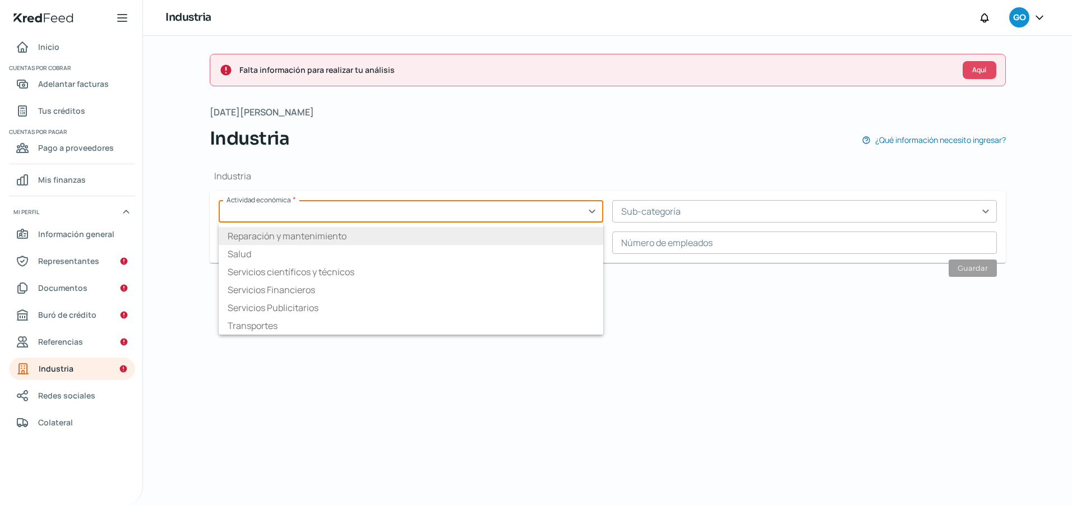
click at [331, 237] on li "Reparación y mantenimiento" at bounding box center [411, 236] width 384 height 18
type input "Reparación y mantenimiento"
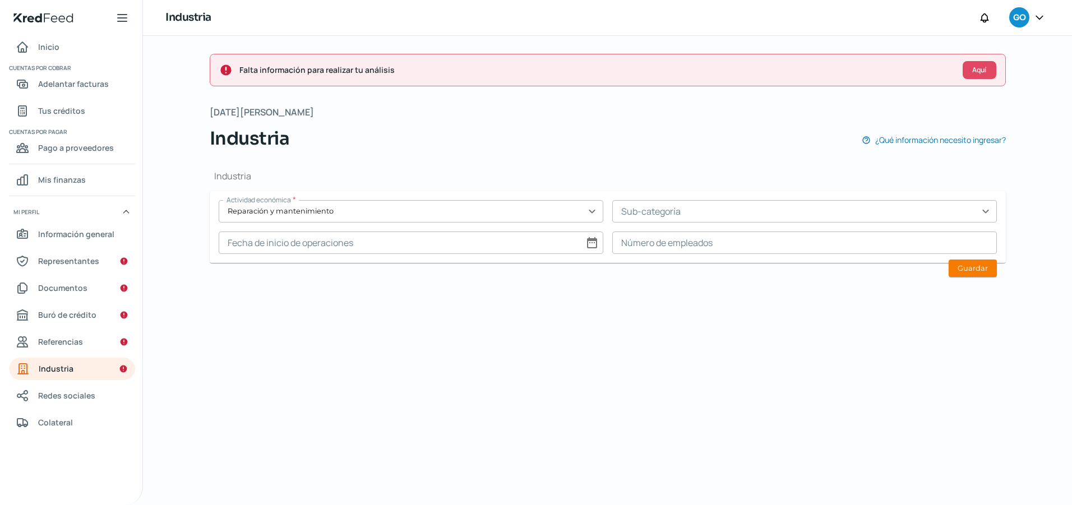
click at [720, 211] on input "text" at bounding box center [804, 211] width 384 height 22
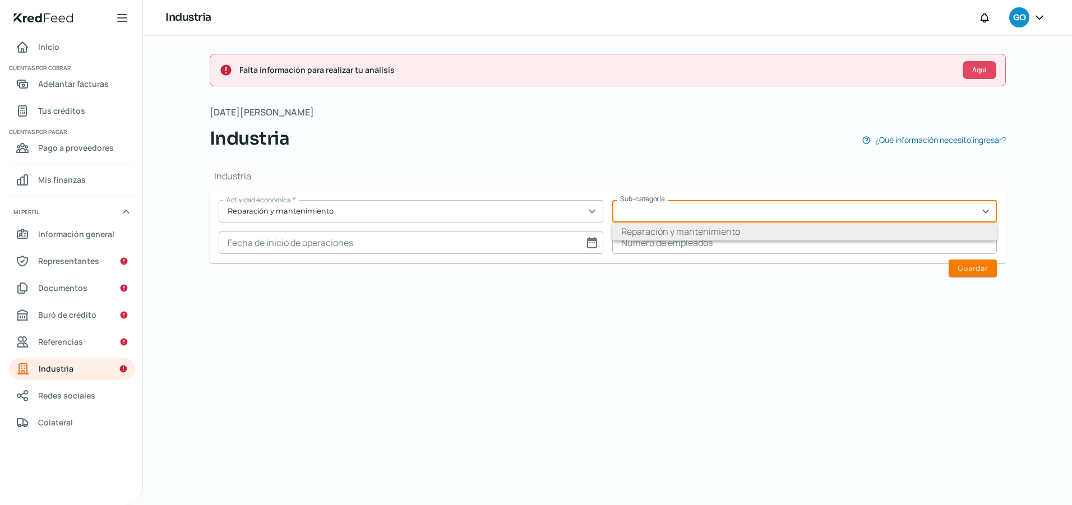
click at [711, 229] on li "Reparación y mantenimiento" at bounding box center [804, 232] width 384 height 18
type input "Reparación y mantenimiento"
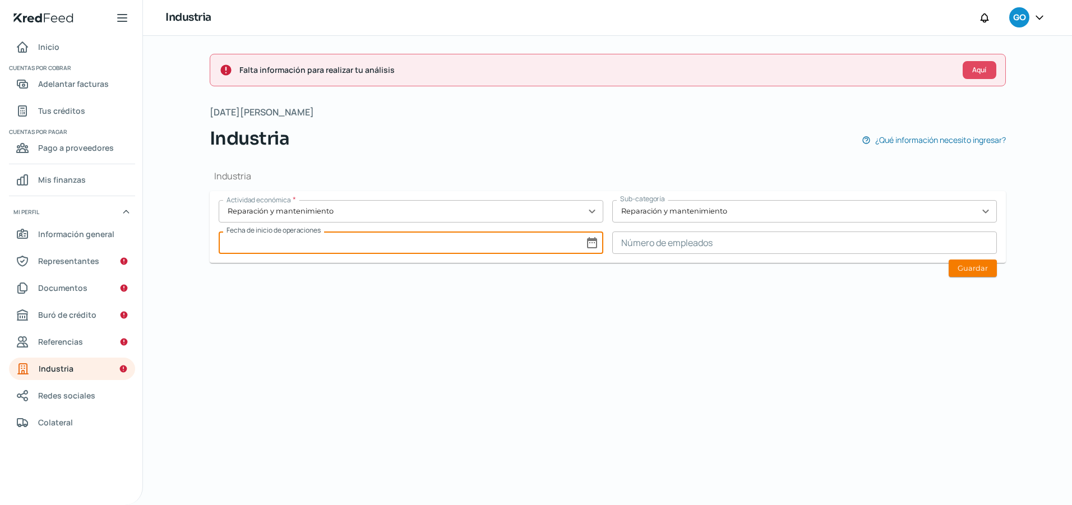
click at [550, 245] on input at bounding box center [411, 242] width 384 height 22
select select "7"
click at [568, 270] on select "1925 1926 1927 1928 1929 1930 1931 1932 1933 1934 1935 1936 1937 1938 1939 1940…" at bounding box center [574, 271] width 40 height 17
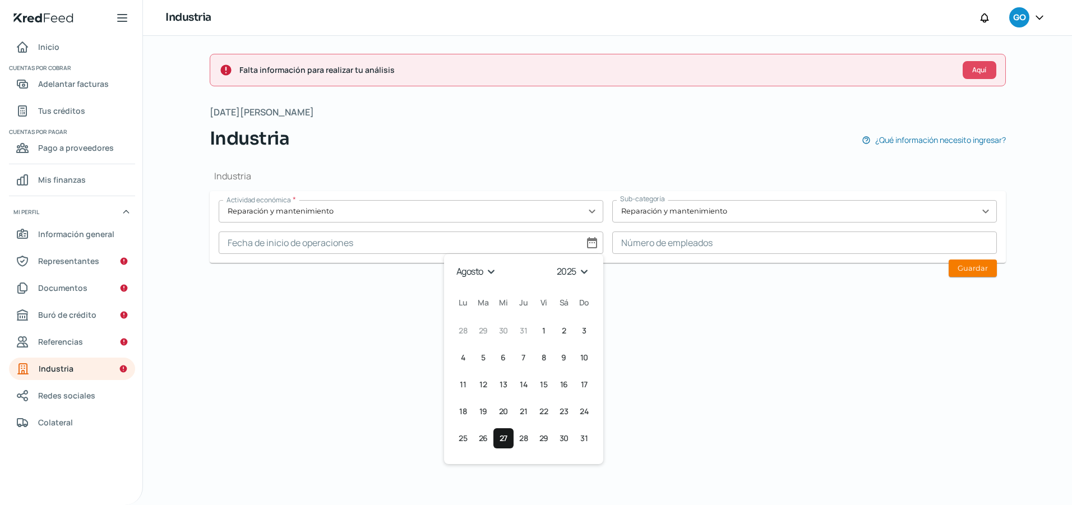
select select "2001"
click at [555, 263] on select "1925 1926 1927 1928 1929 1930 1931 1932 1933 1934 1935 1936 1937 1938 1939 1940…" at bounding box center [574, 271] width 40 height 17
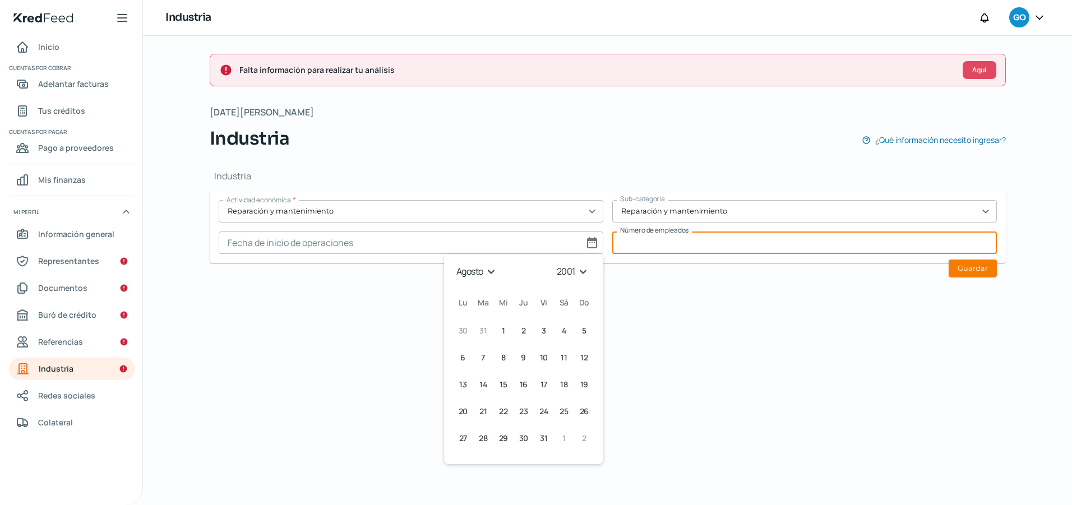
click at [655, 243] on input at bounding box center [804, 242] width 384 height 22
type input "1"
type input "20"
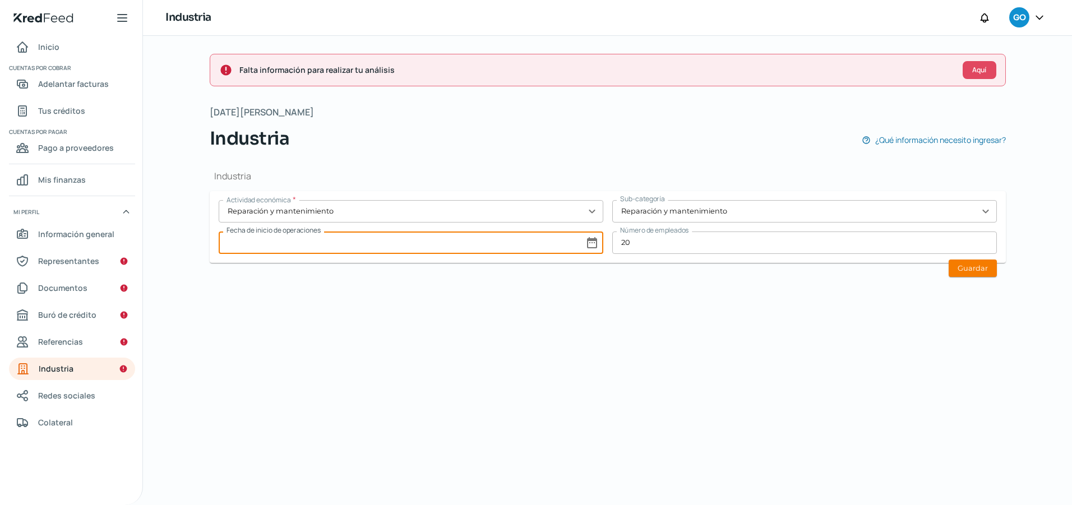
click at [299, 249] on input at bounding box center [411, 242] width 384 height 22
select select "7"
select select "2025"
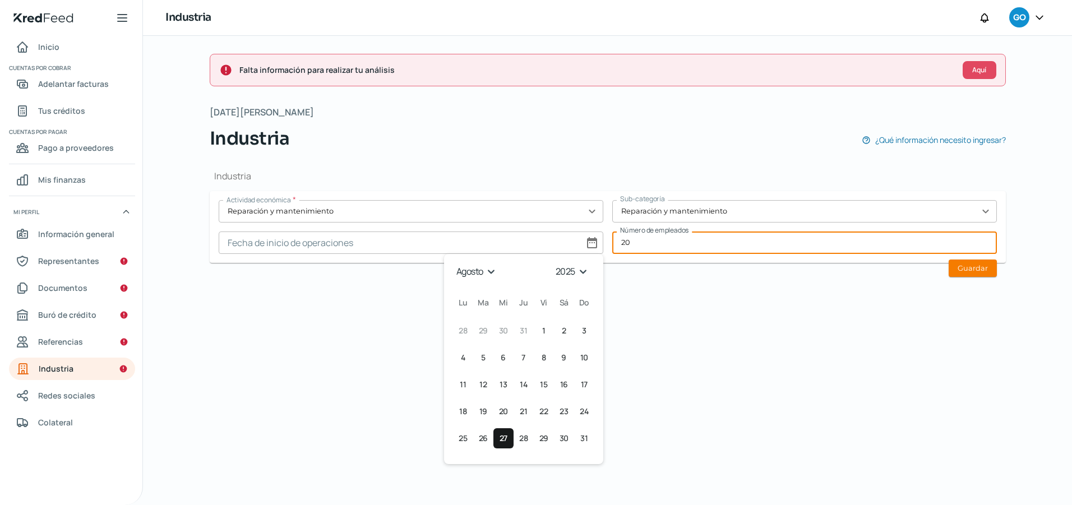
click at [656, 243] on input "20" at bounding box center [804, 242] width 384 height 22
type input "25"
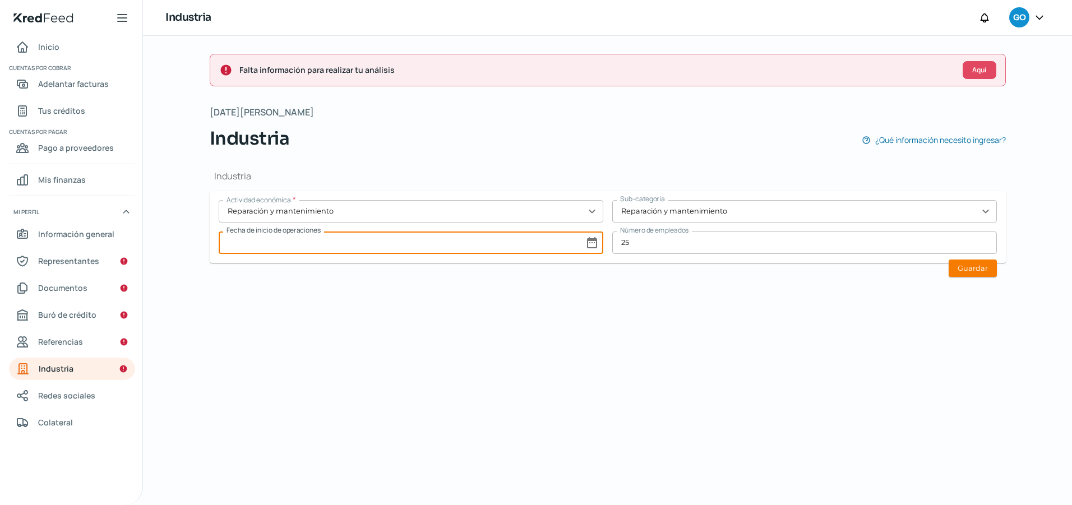
click at [471, 235] on input at bounding box center [411, 242] width 384 height 22
select select "7"
select select "2025"
click at [483, 272] on select "enero febrero marzo abril mayo junio julio agosto septiembre octubre noviembre …" at bounding box center [476, 271] width 47 height 17
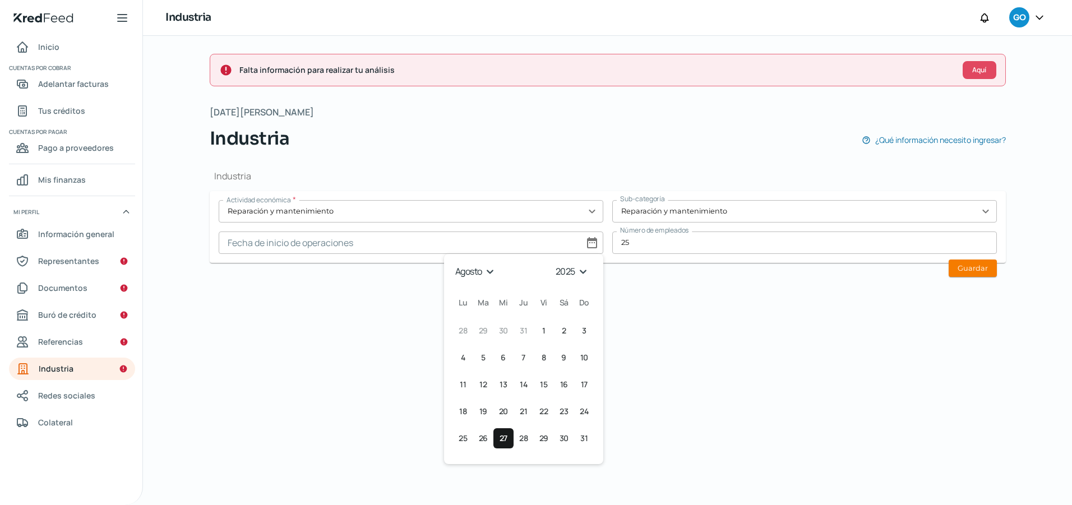
select select "4"
click at [453, 263] on select "enero febrero marzo abril mayo junio julio agosto septiembre octubre noviembre …" at bounding box center [476, 271] width 47 height 17
click at [507, 413] on button "21 [DATE] ([DATE])" at bounding box center [503, 411] width 20 height 20
type input "[DATE]"
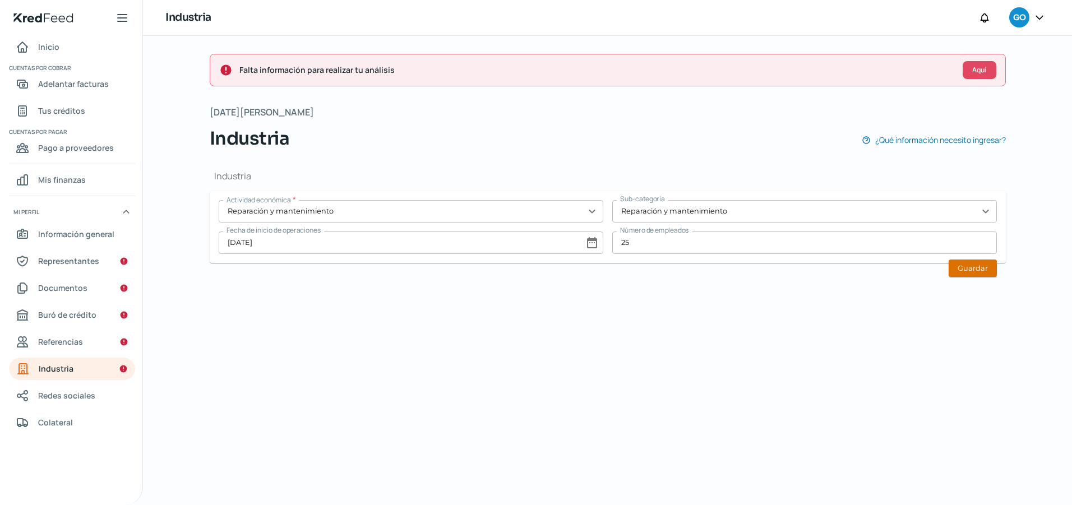
click at [973, 272] on button "Guardar" at bounding box center [972, 267] width 48 height 17
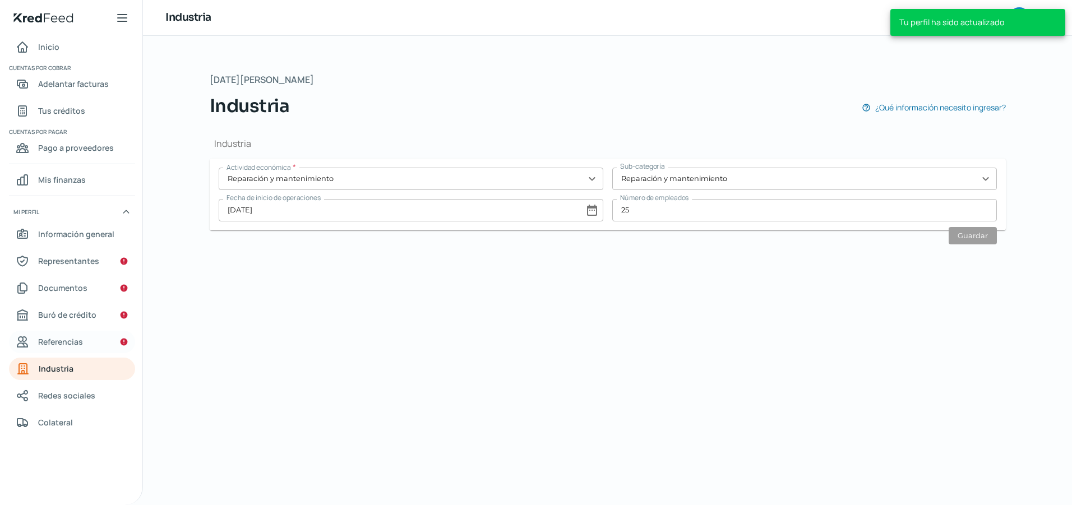
click at [61, 339] on span "Referencias" at bounding box center [60, 342] width 45 height 14
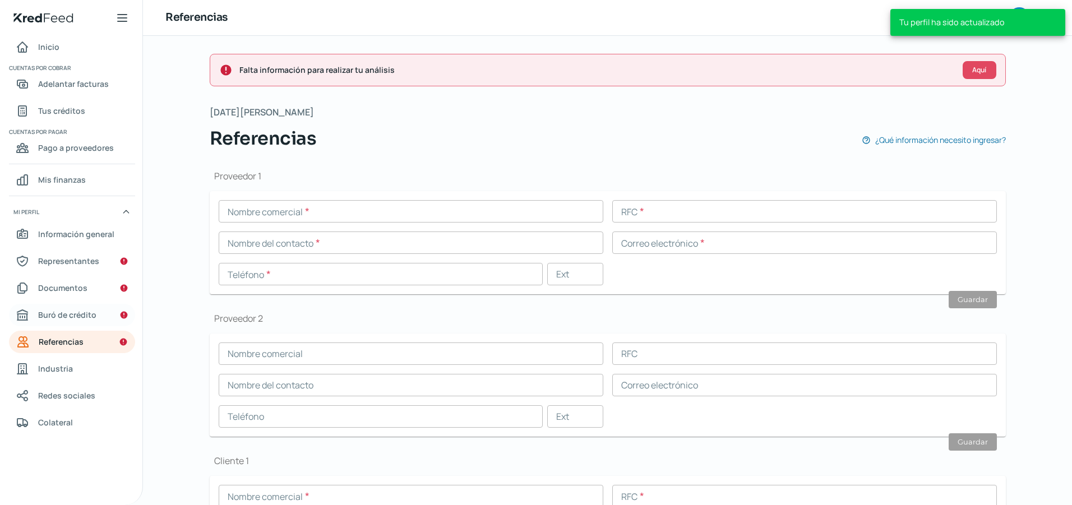
click at [69, 317] on span "Buró de crédito" at bounding box center [67, 315] width 58 height 14
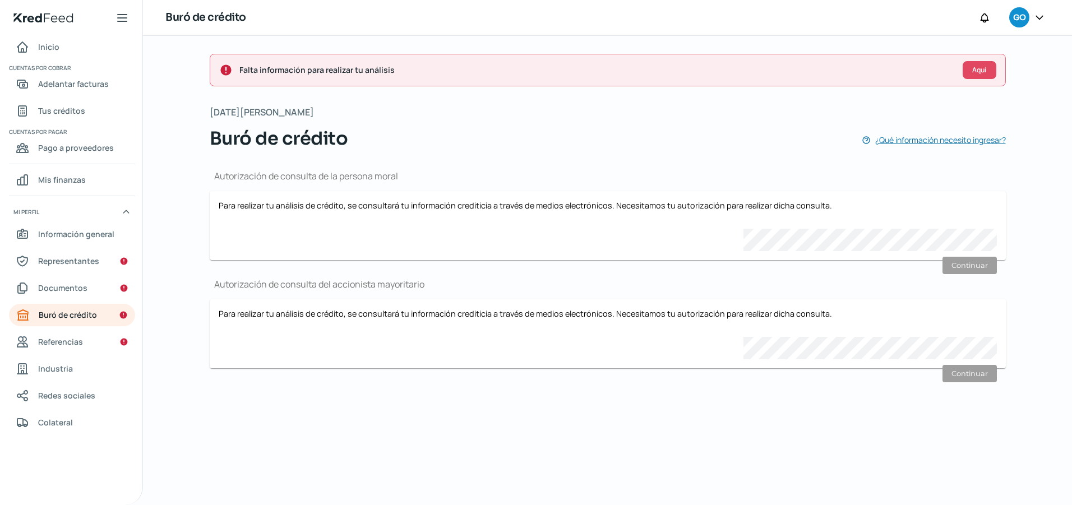
click at [951, 137] on span "¿Qué información necesito ingresar?" at bounding box center [940, 140] width 131 height 14
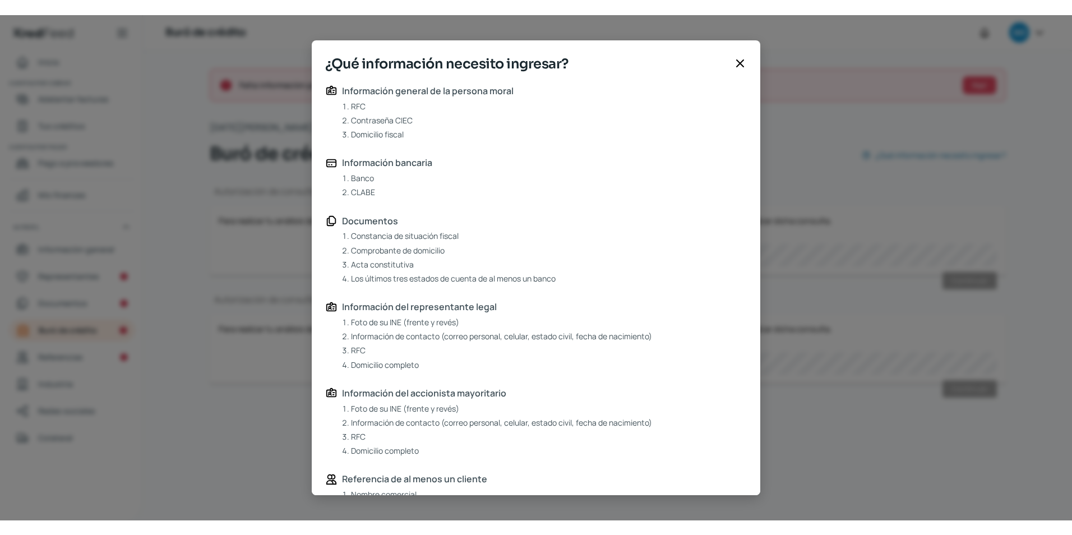
scroll to position [168, 0]
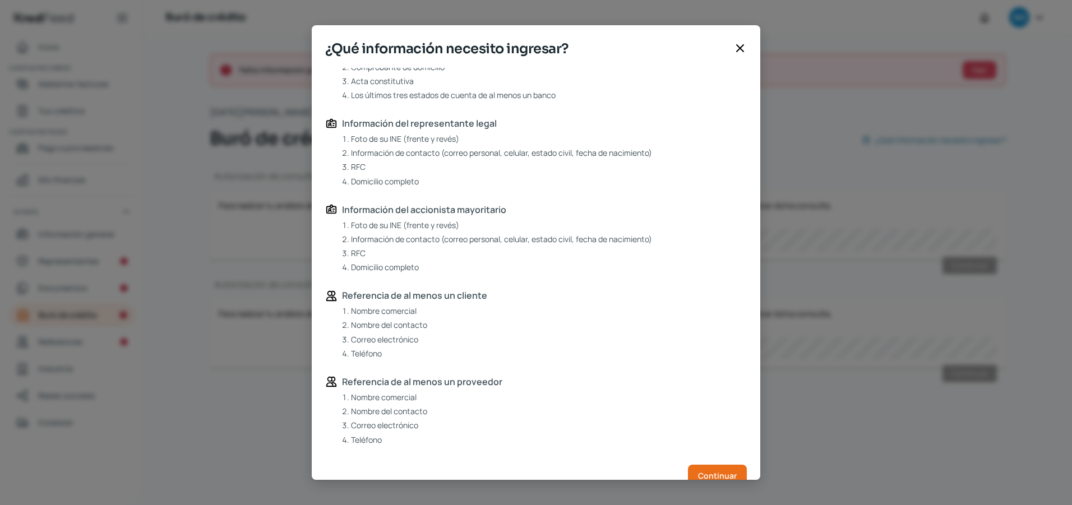
click at [741, 54] on icon at bounding box center [739, 47] width 13 height 13
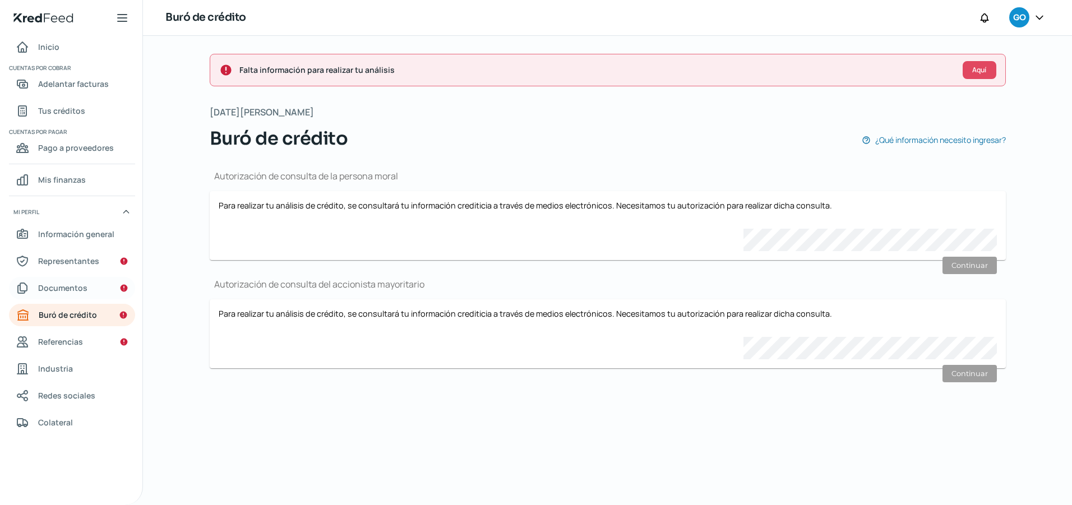
click at [64, 292] on span "Documentos" at bounding box center [62, 288] width 49 height 14
